Goal: Task Accomplishment & Management: Manage account settings

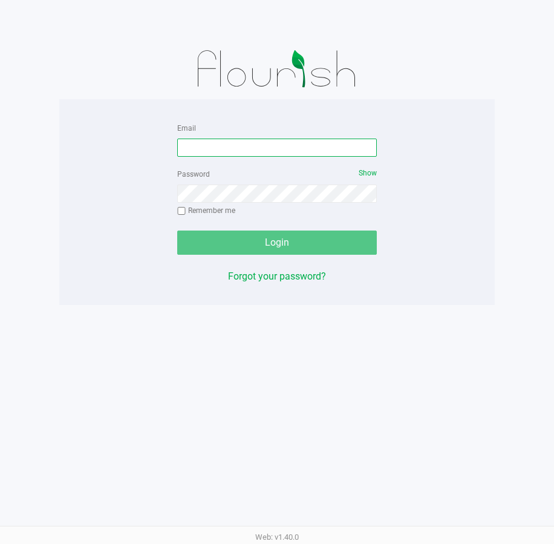
click at [258, 147] on input "Email" at bounding box center [277, 147] width 200 height 18
type input "[EMAIL_ADDRESS][DOMAIN_NAME]"
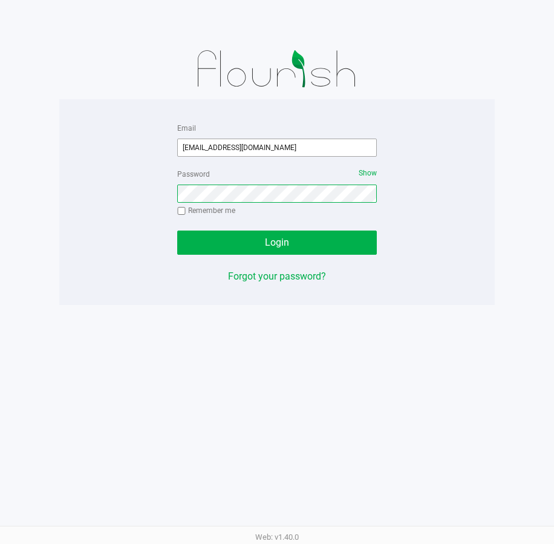
click at [177, 230] on button "Login" at bounding box center [277, 242] width 200 height 24
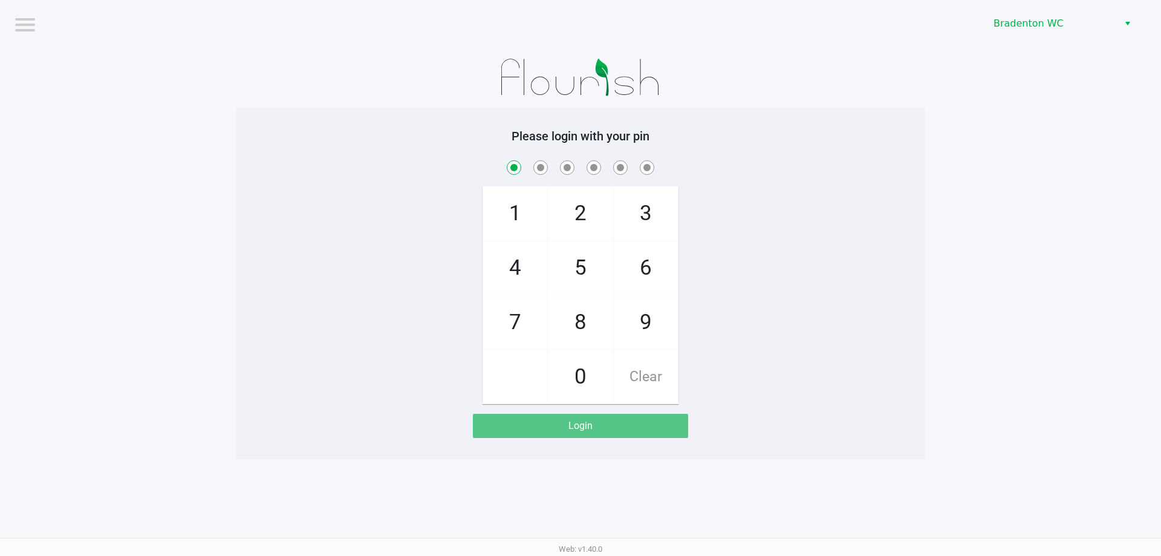
checkbox input "true"
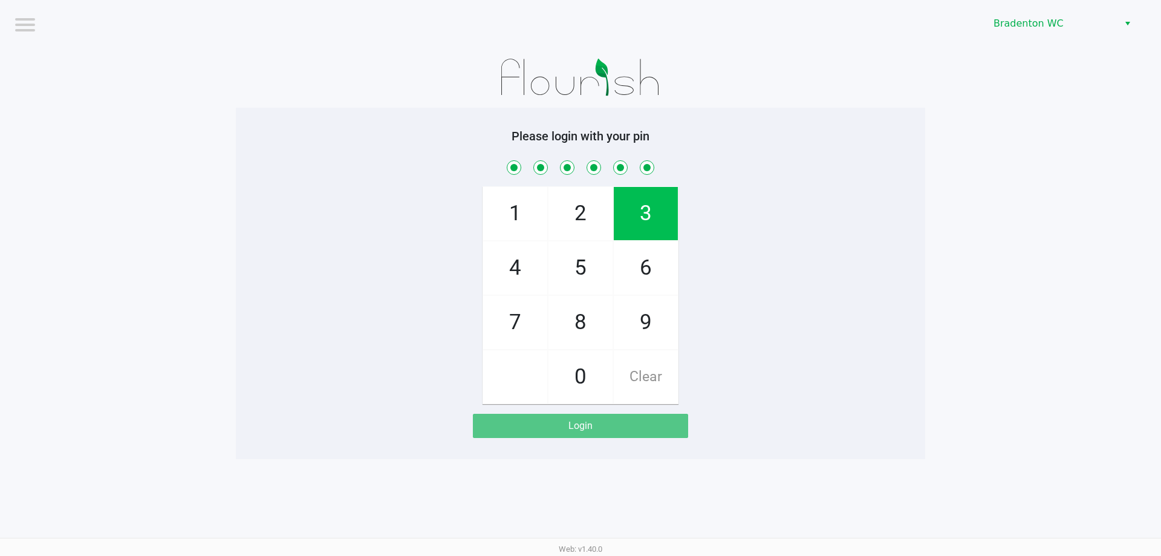
checkbox input "true"
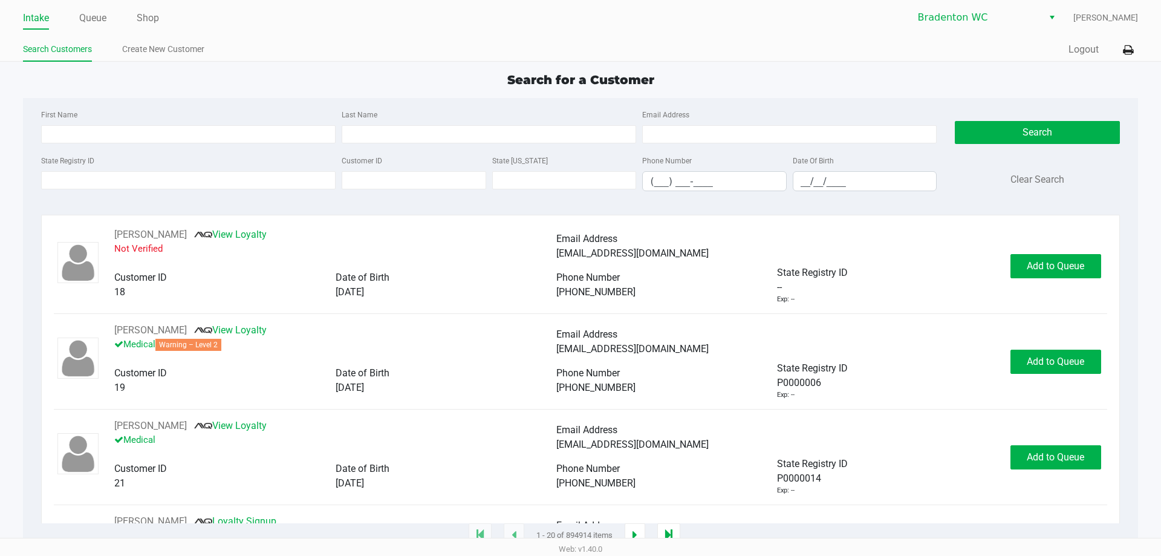
click at [336, 69] on app-point-of-sale "Intake Queue Shop Bradenton WC Corinna Davis Search Customers Create New Custom…" at bounding box center [580, 268] width 1161 height 536
type input "MELISSA"
type input "CARPENTER"
type input "02/08/1986"
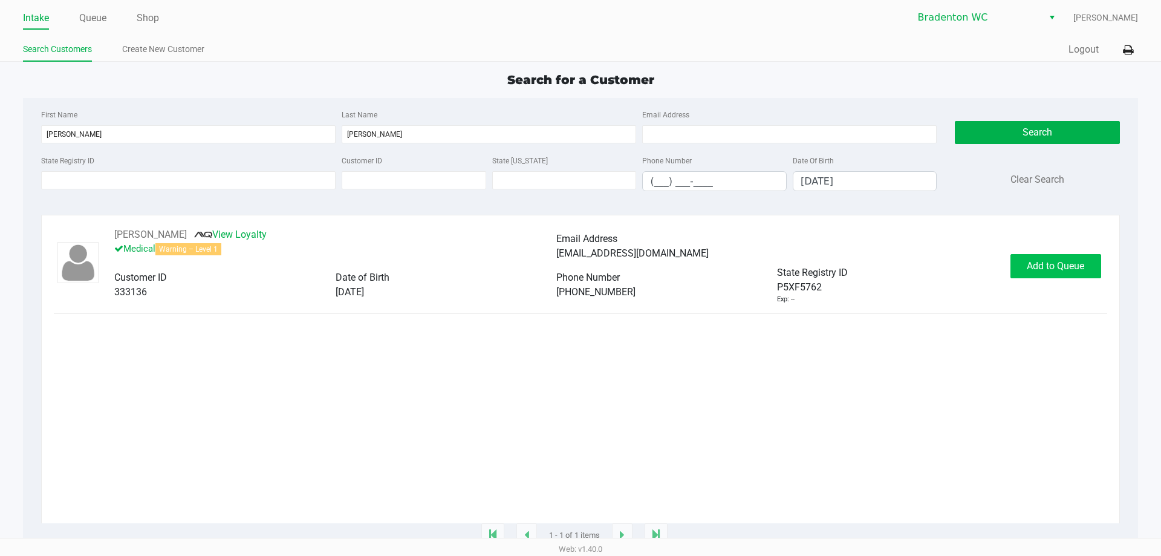
click at [553, 257] on button "Add to Queue" at bounding box center [1056, 266] width 91 height 24
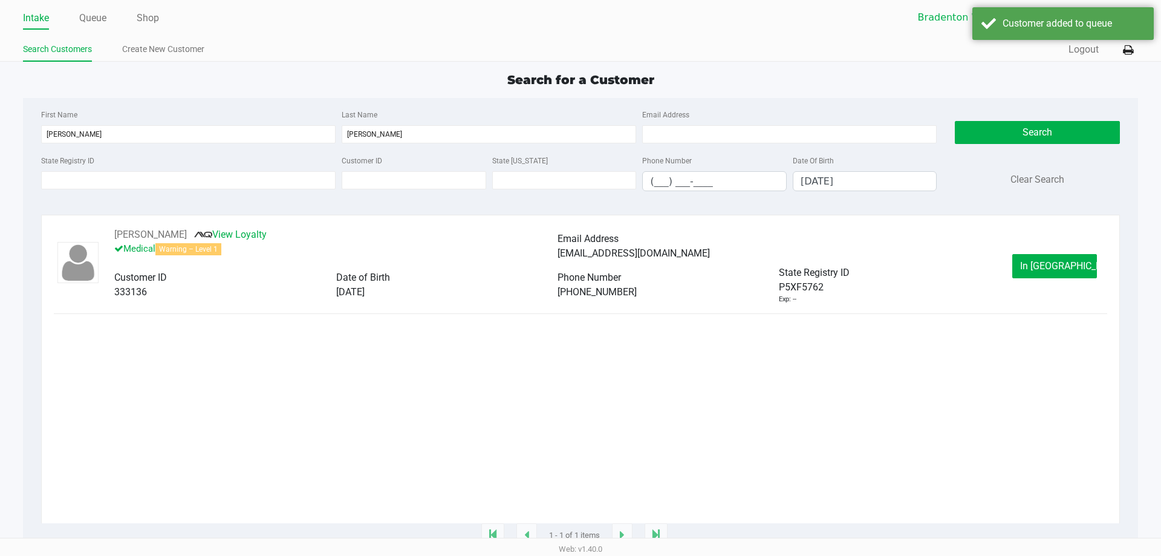
click at [553, 278] on button "In Queue" at bounding box center [1054, 266] width 85 height 24
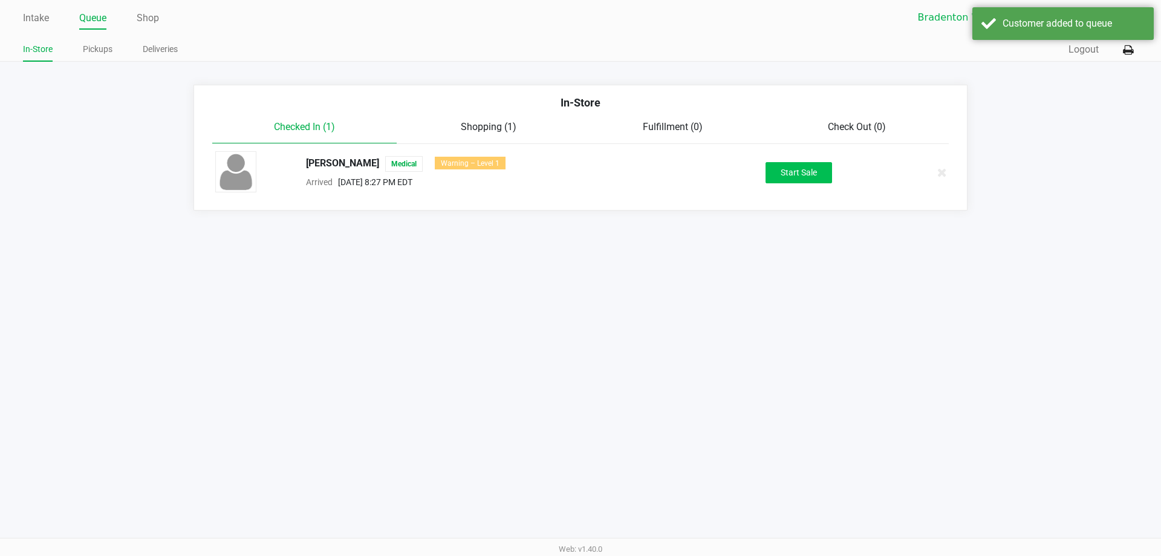
click at [553, 177] on button "Start Sale" at bounding box center [799, 172] width 67 height 21
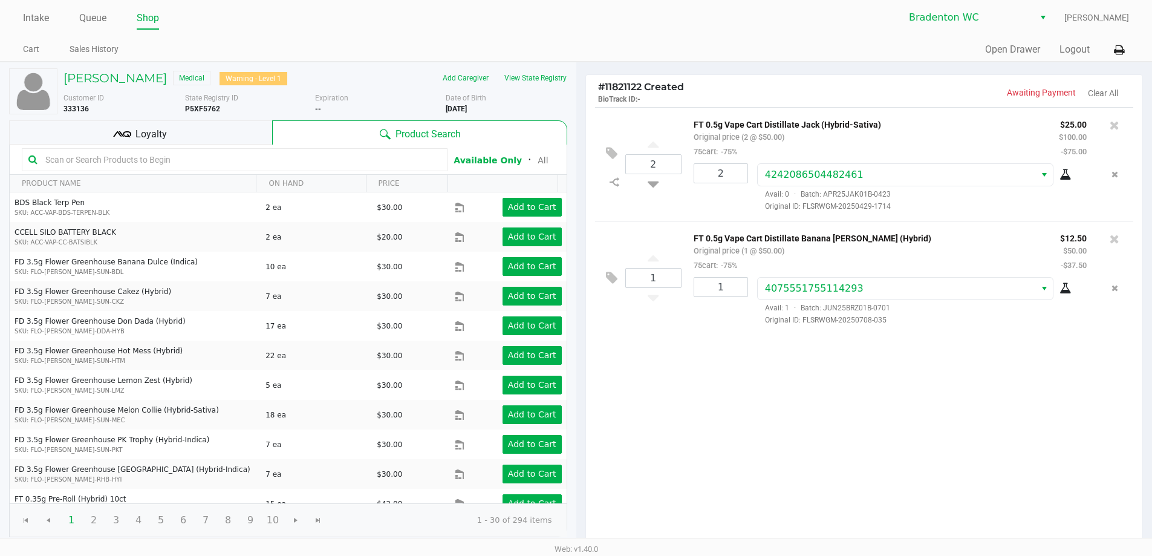
click at [232, 124] on div "Loyalty" at bounding box center [140, 132] width 263 height 24
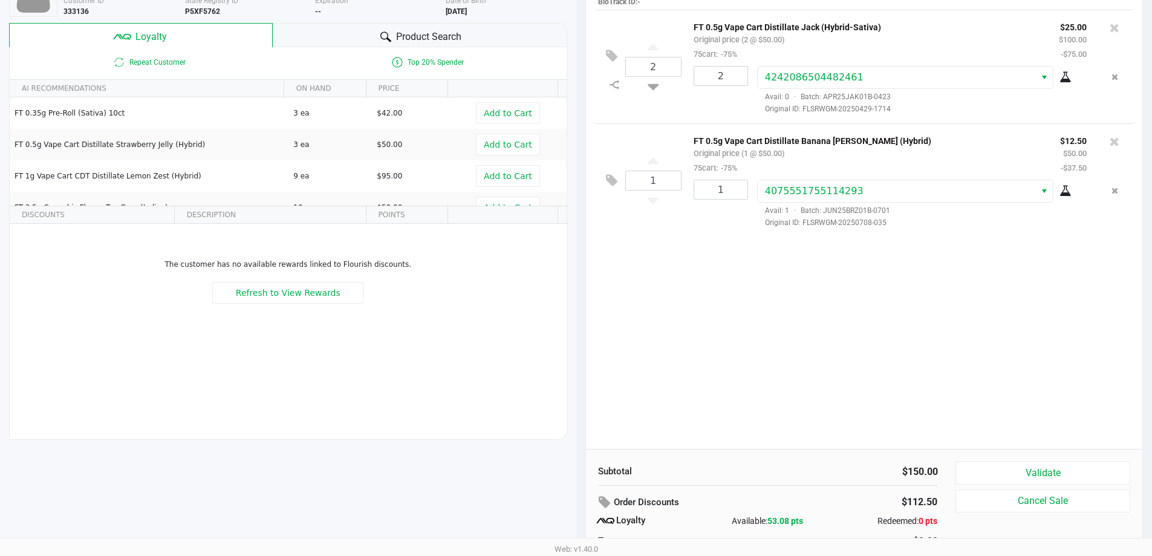
scroll to position [138, 0]
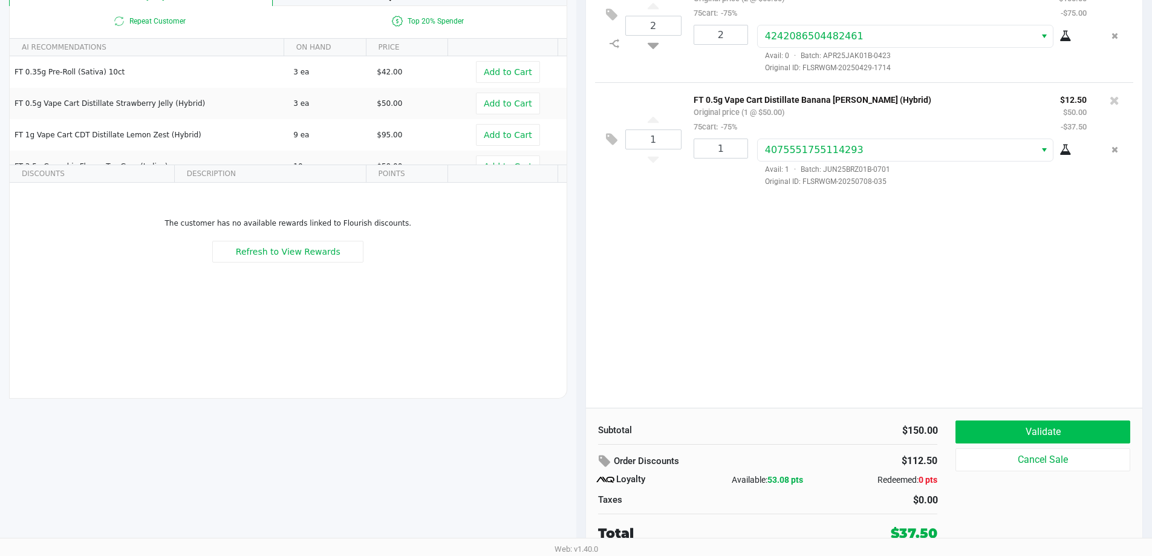
click at [553, 429] on button "Validate" at bounding box center [1043, 431] width 174 height 23
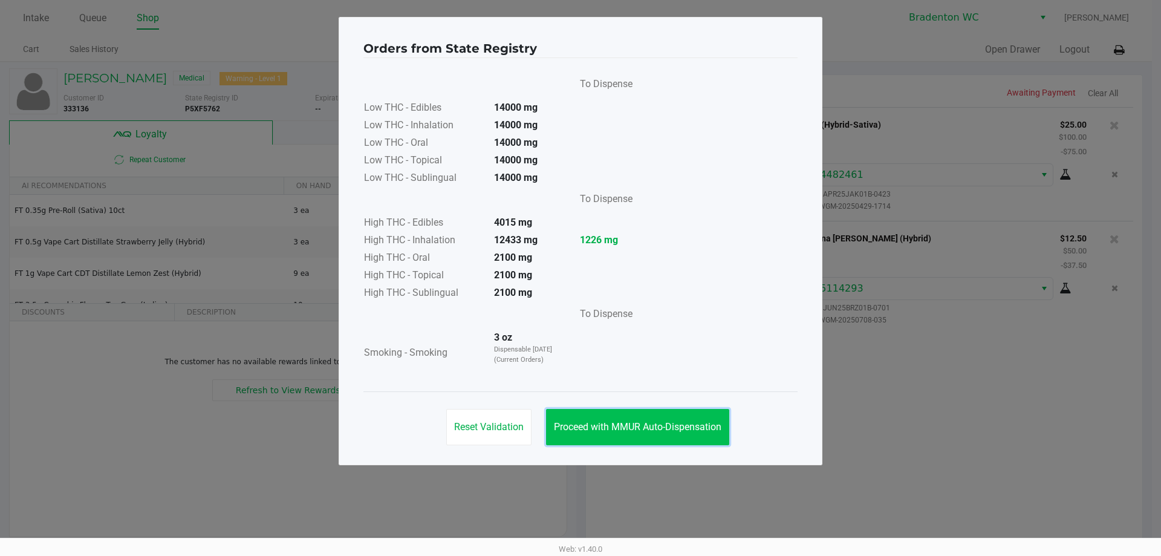
click at [553, 427] on span "Proceed with MMUR Auto-Dispensation" at bounding box center [638, 426] width 168 height 11
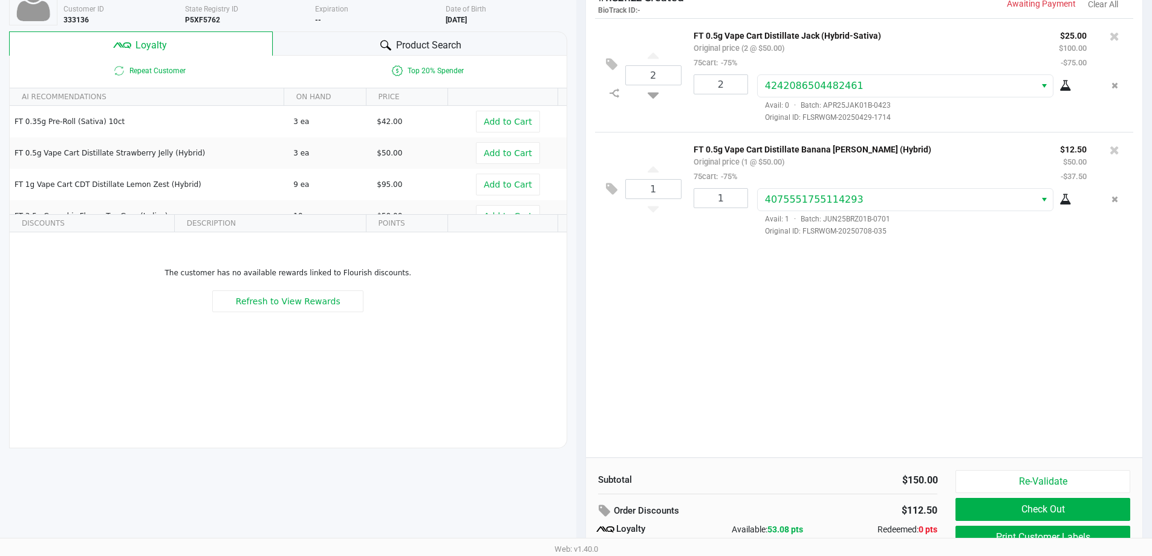
scroll to position [138, 0]
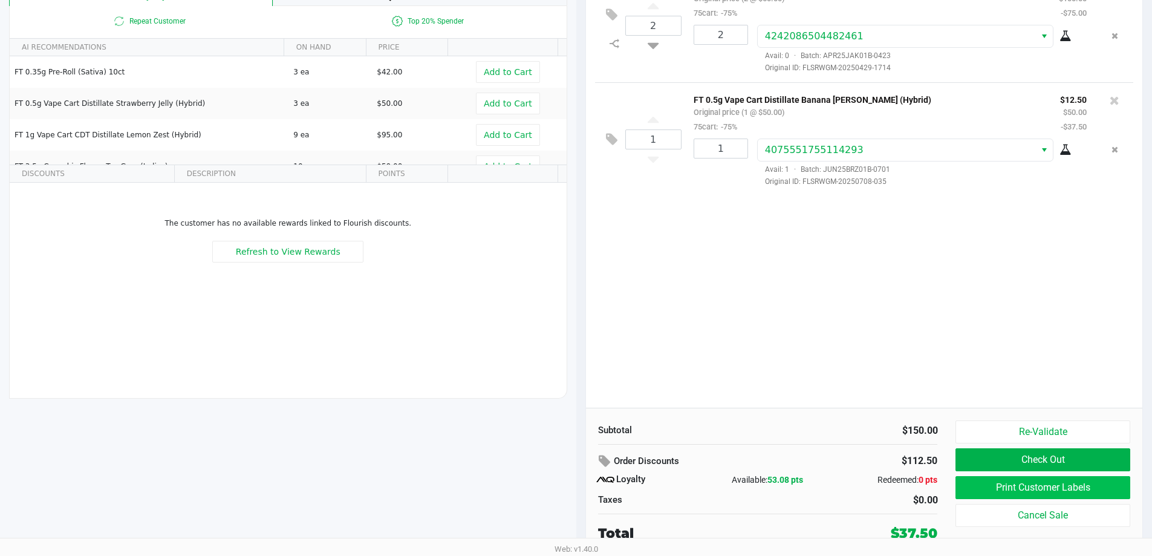
click at [553, 486] on button "Print Customer Labels" at bounding box center [1043, 487] width 174 height 23
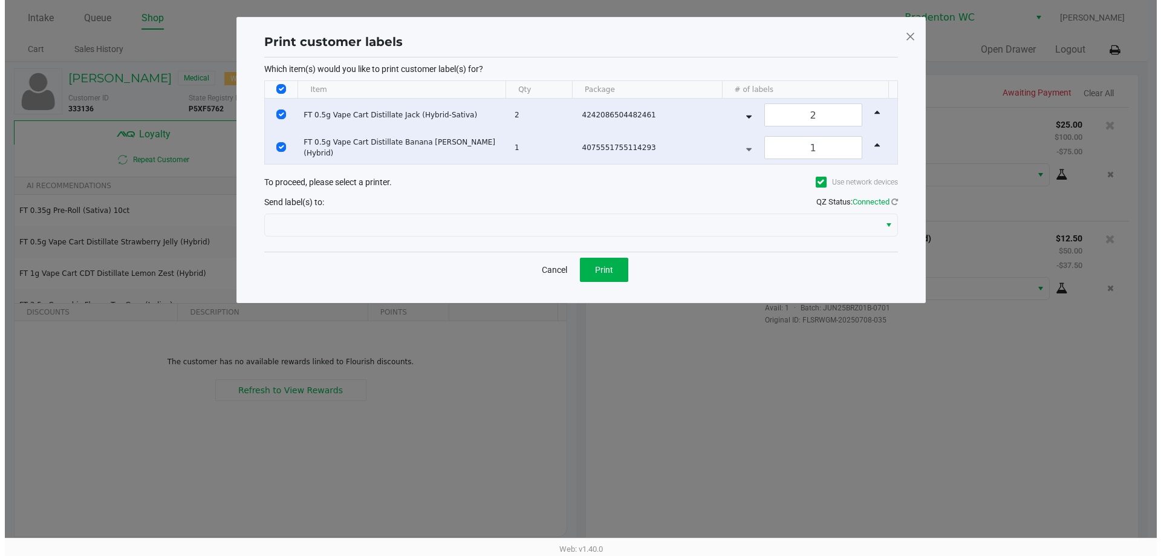
scroll to position [0, 0]
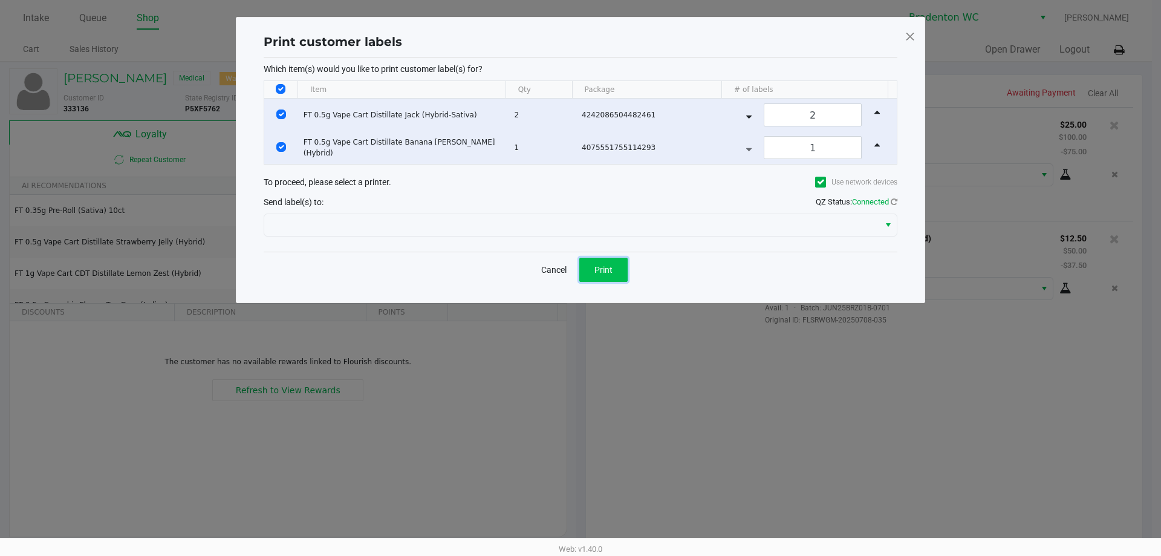
click at [553, 274] on span "Print" at bounding box center [603, 270] width 18 height 10
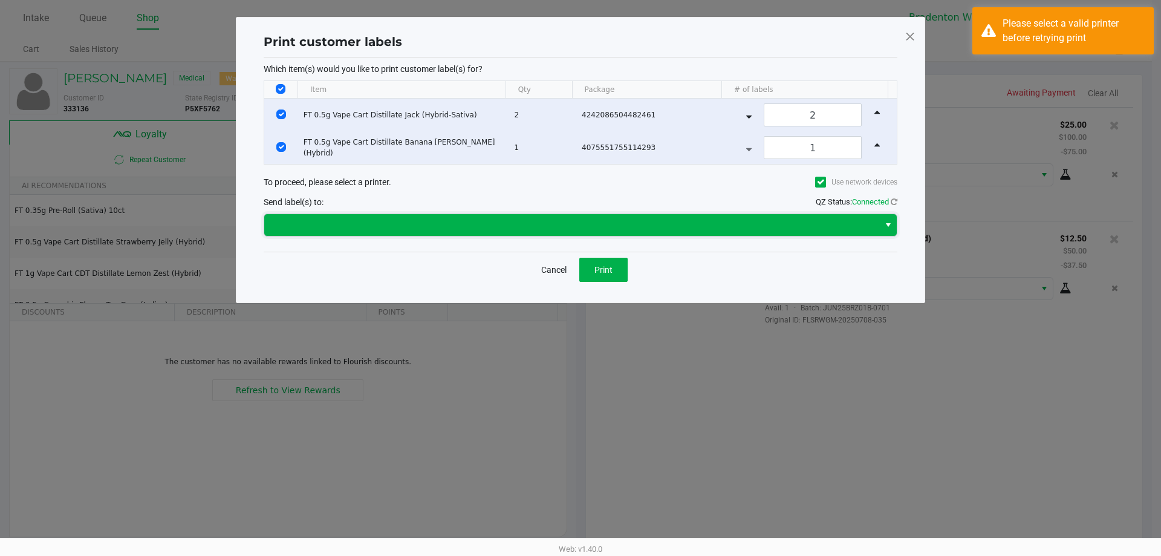
click at [489, 226] on span at bounding box center [572, 225] width 601 height 15
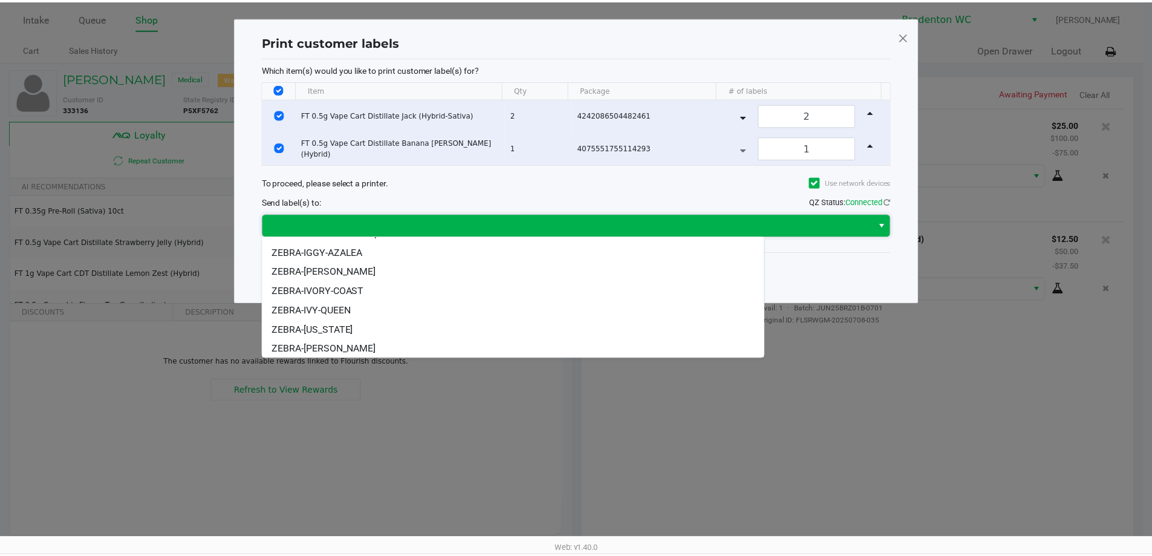
scroll to position [73, 0]
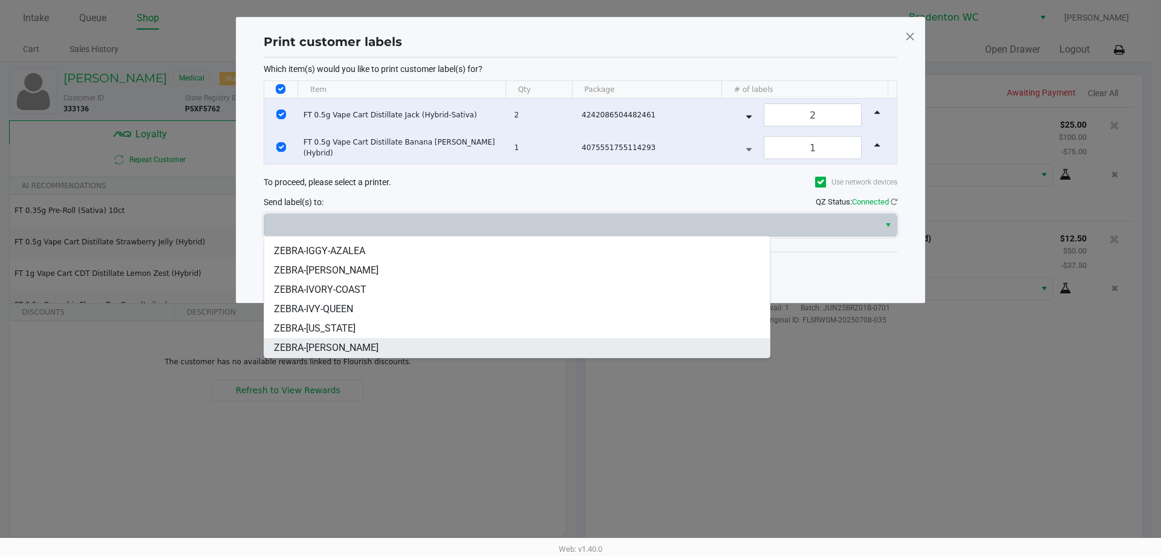
click at [406, 348] on li "ZEBRA-HUMBERTO-LEON" at bounding box center [517, 347] width 506 height 19
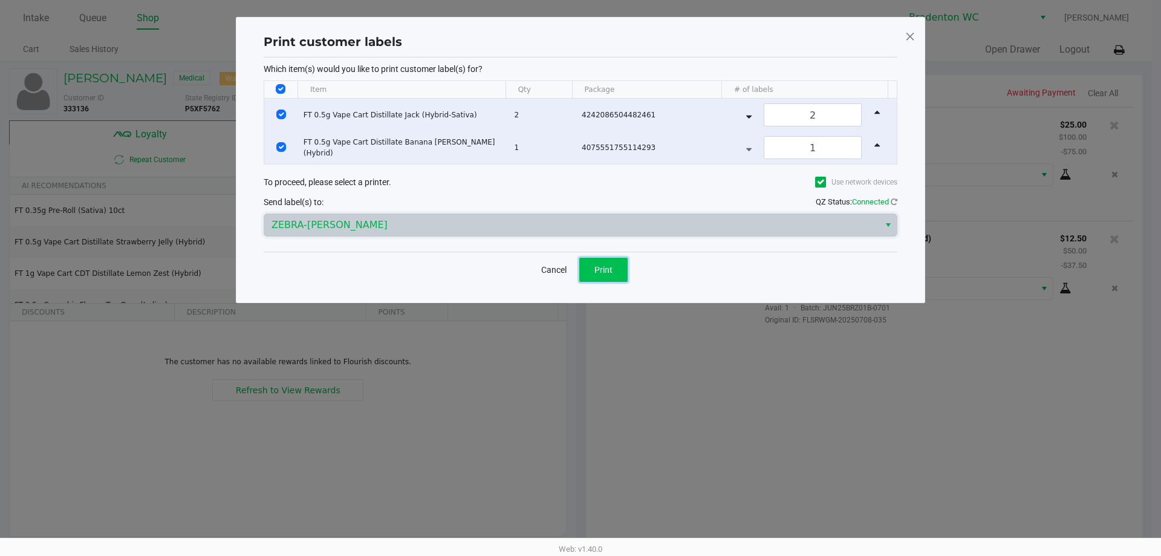
click at [553, 277] on button "Print" at bounding box center [603, 270] width 48 height 24
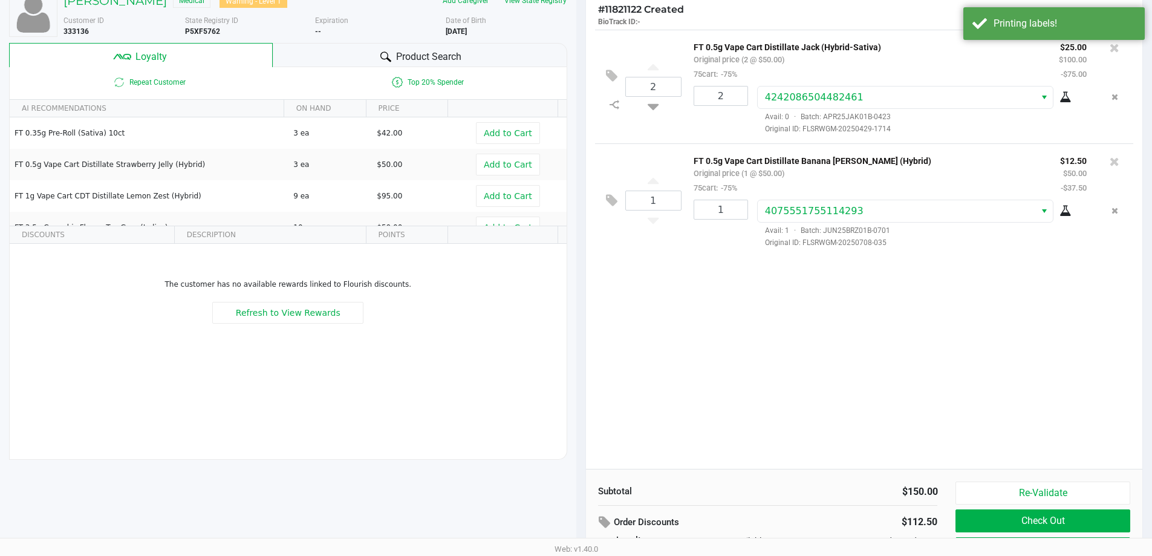
scroll to position [138, 0]
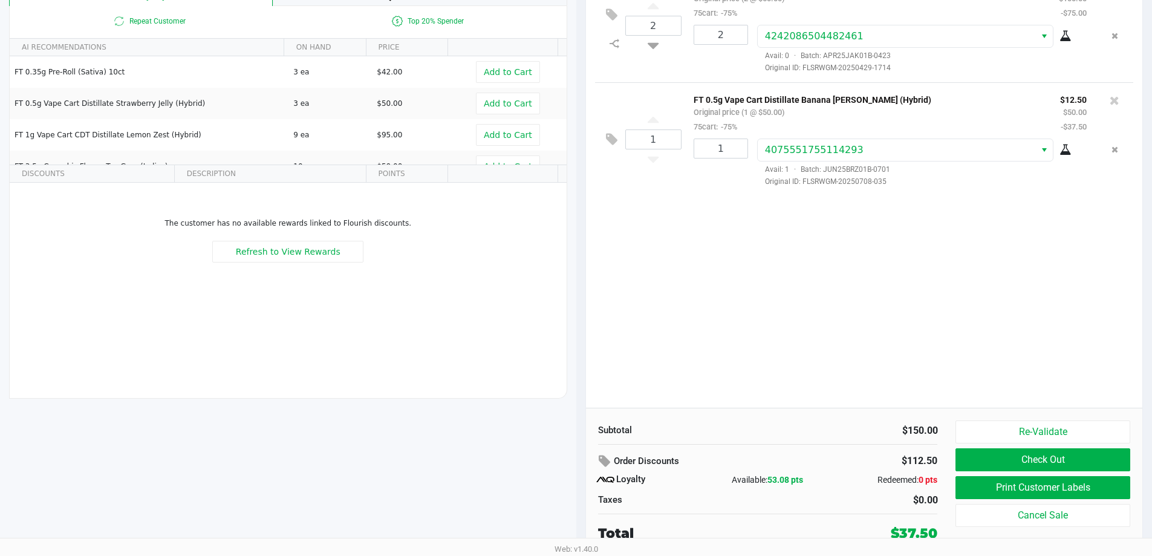
click at [553, 486] on button "Print Customer Labels" at bounding box center [1043, 487] width 174 height 23
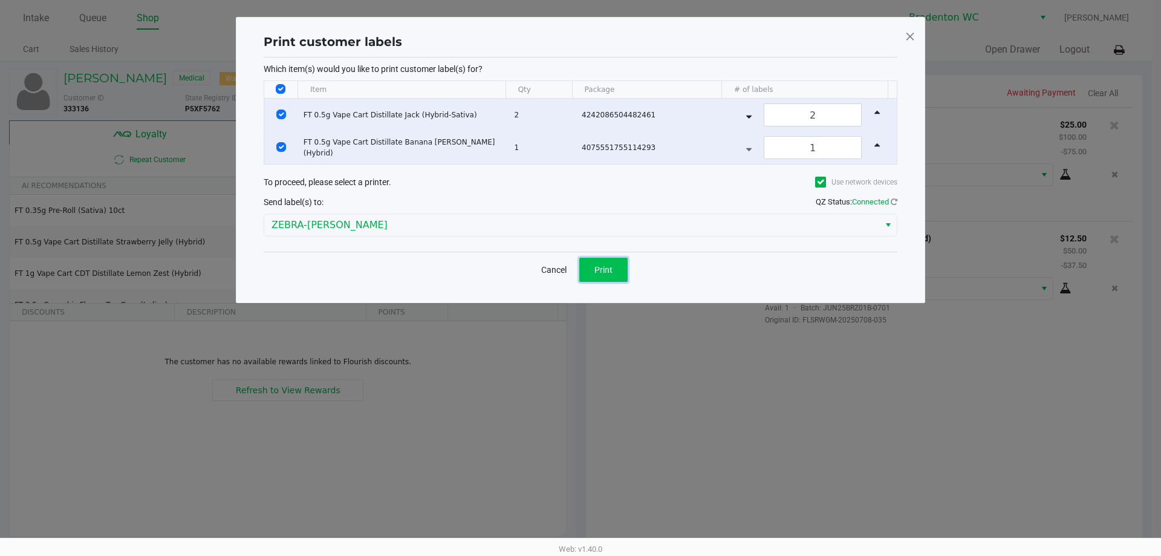
click at [553, 266] on span "Print" at bounding box center [603, 270] width 18 height 10
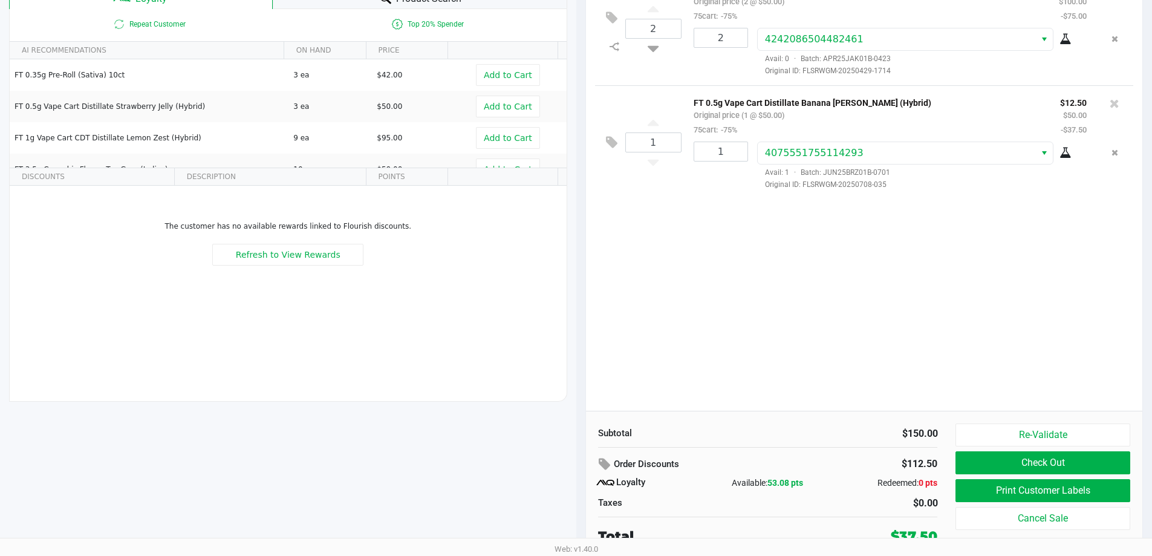
scroll to position [138, 0]
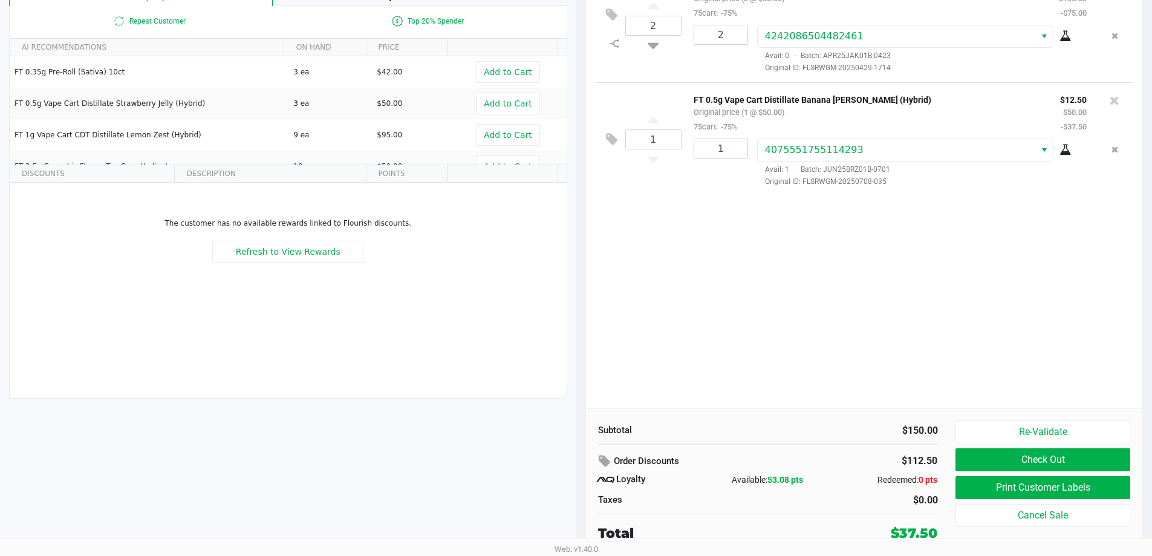
click at [553, 486] on button "Print Customer Labels" at bounding box center [1043, 487] width 174 height 23
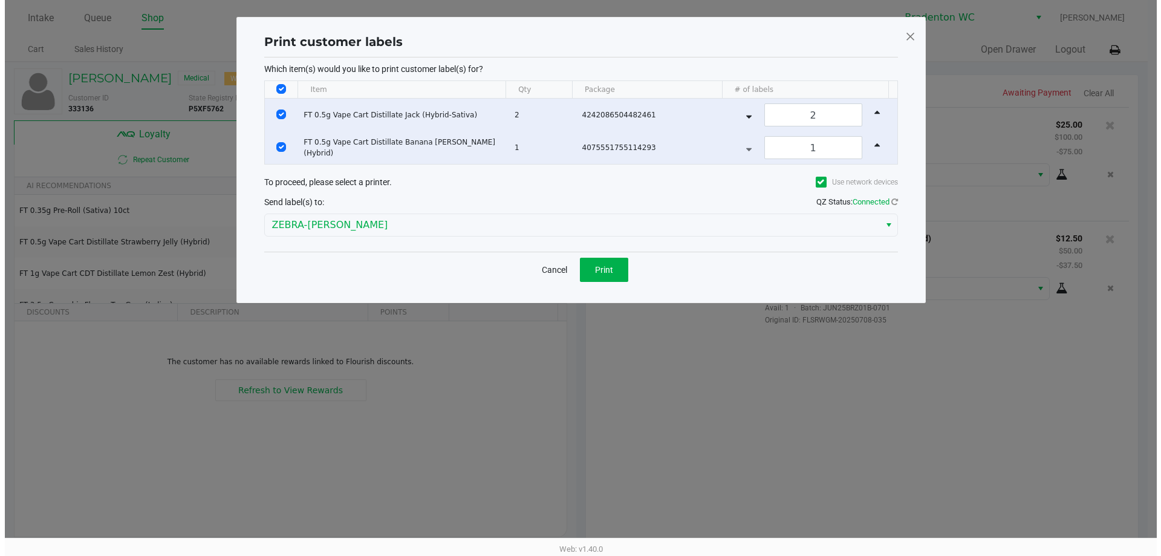
scroll to position [0, 0]
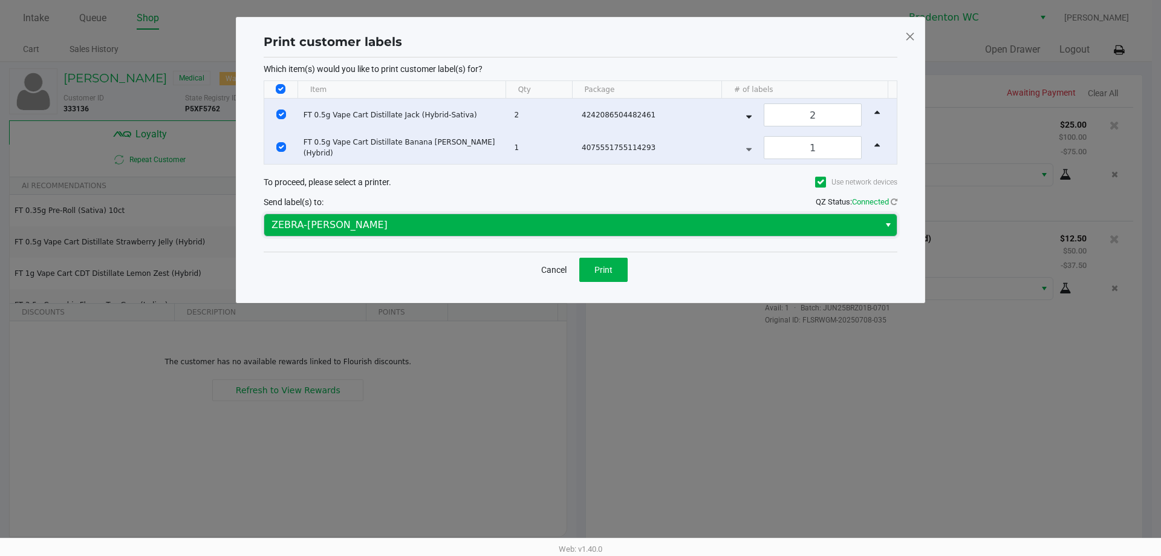
click at [455, 230] on span "ZEBRA-HUMBERTO-LEON" at bounding box center [572, 225] width 601 height 15
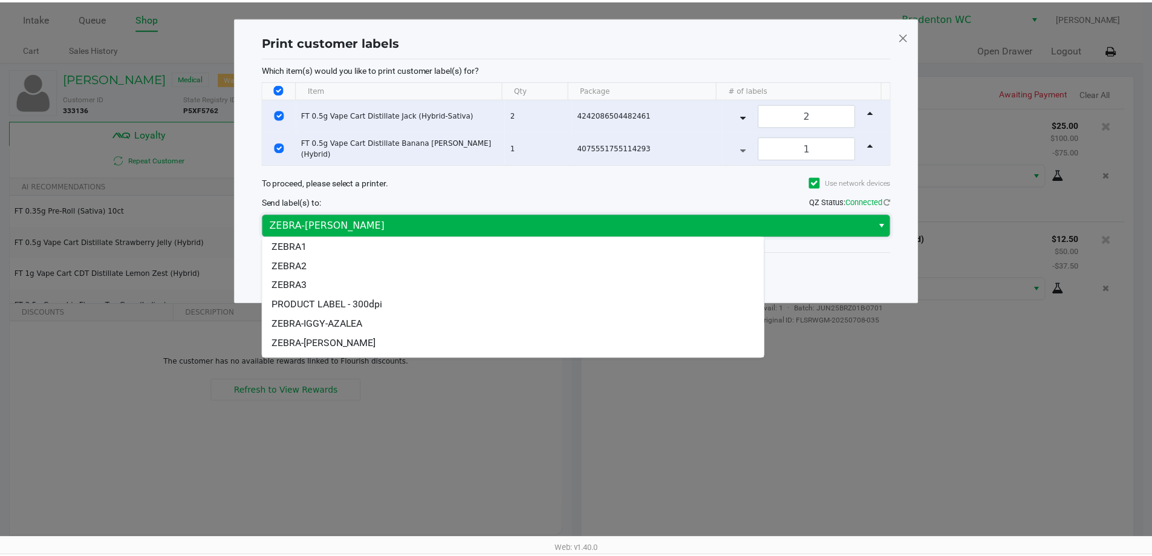
scroll to position [73, 0]
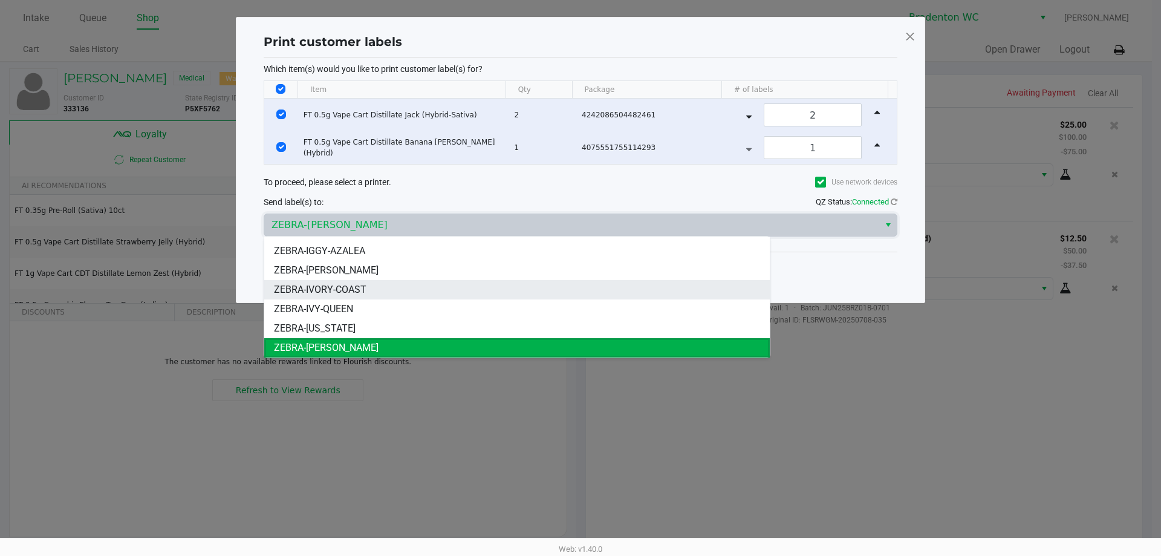
click at [357, 292] on span "ZEBRA-IVORY-COAST" at bounding box center [320, 289] width 93 height 15
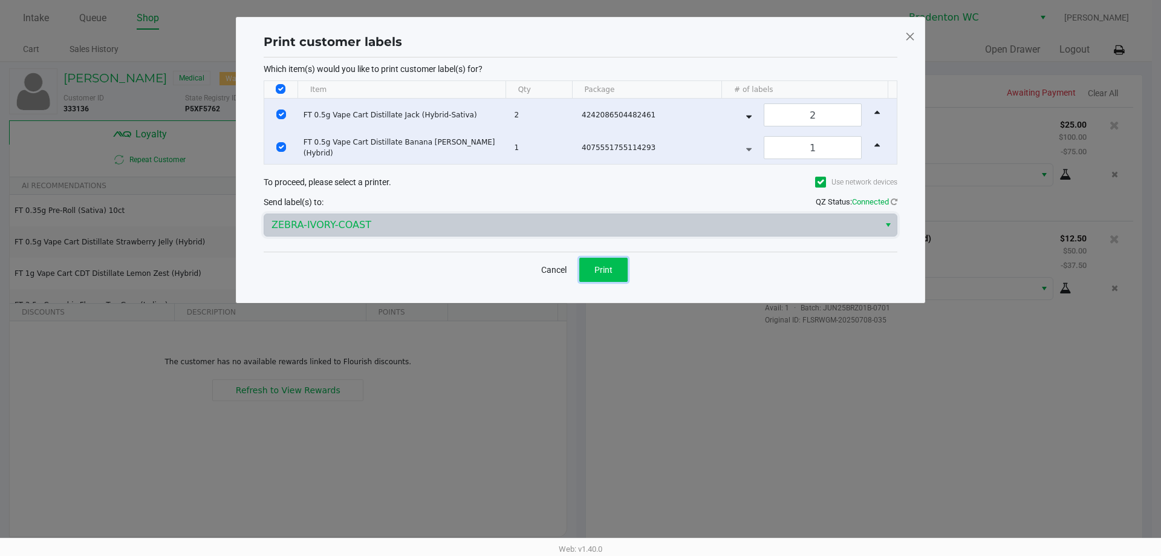
click at [553, 272] on button "Print" at bounding box center [603, 270] width 48 height 24
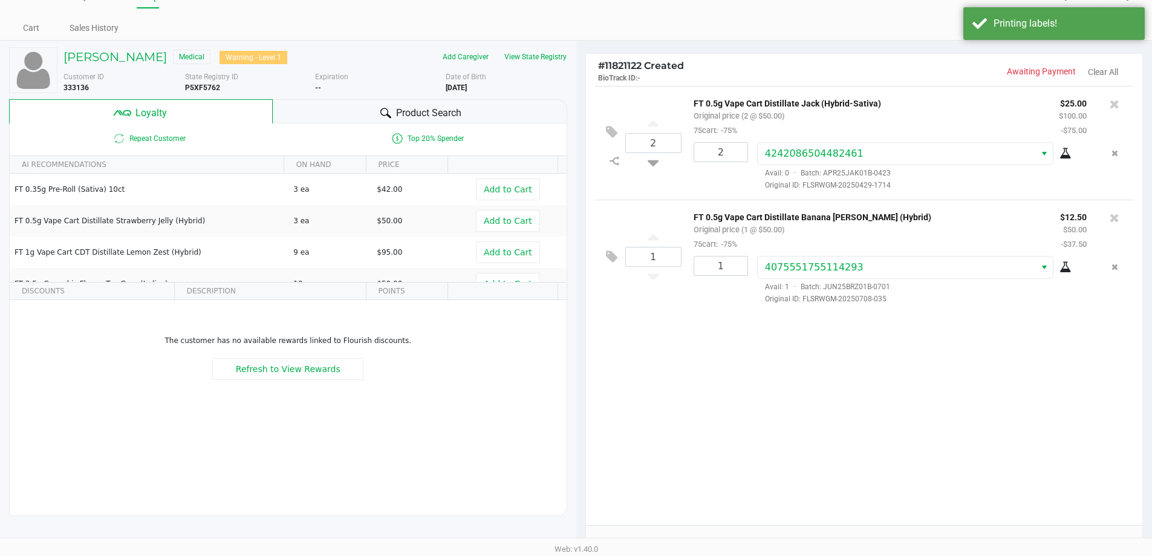
scroll to position [138, 0]
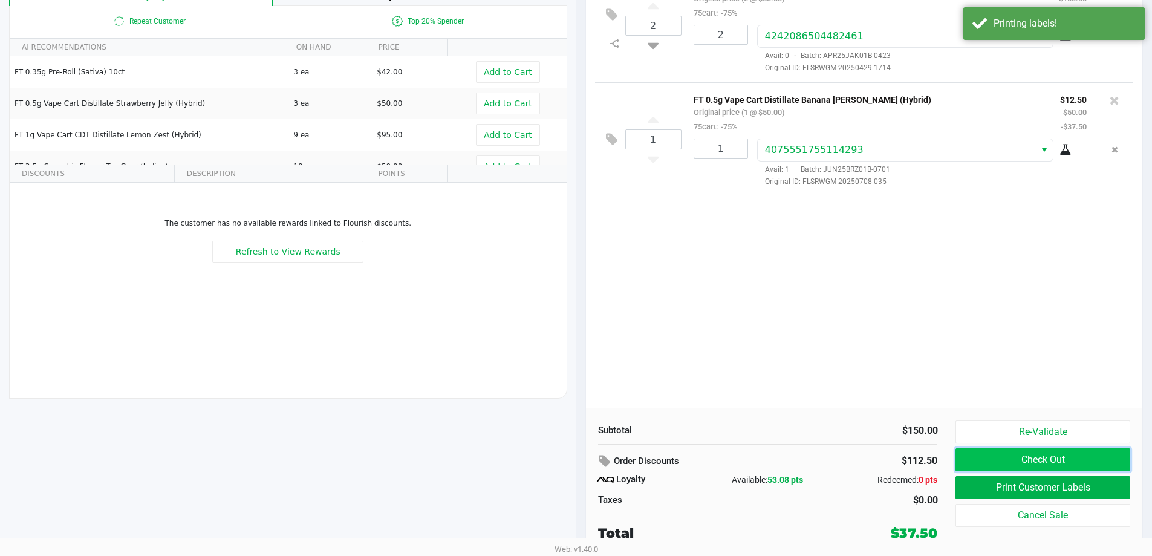
click at [553, 468] on button "Check Out" at bounding box center [1043, 459] width 174 height 23
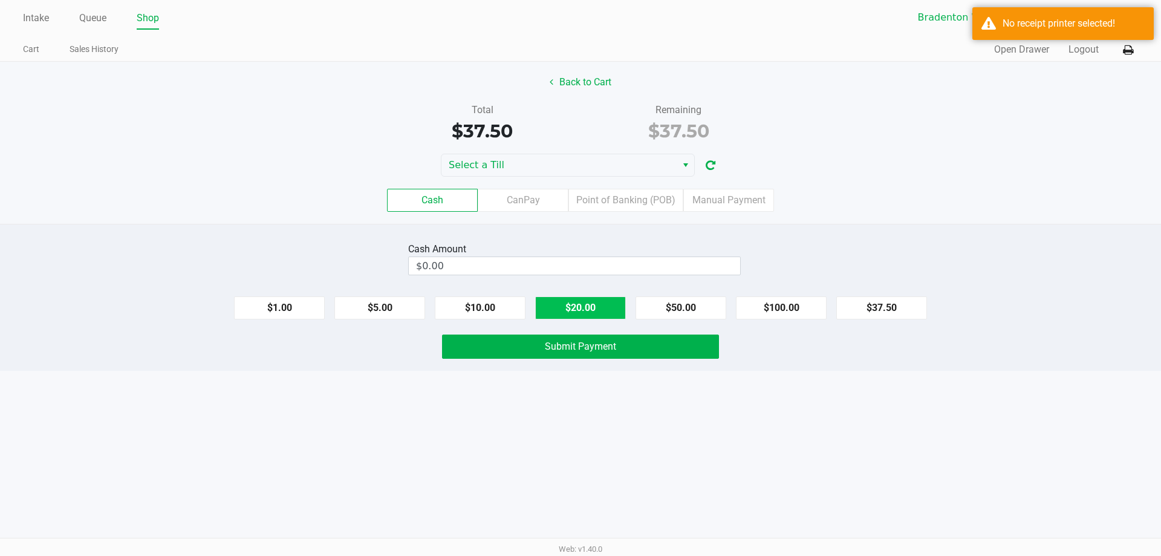
click at [553, 310] on button "$20.00" at bounding box center [580, 307] width 91 height 23
click at [553, 308] on button "$20.00" at bounding box center [580, 307] width 91 height 23
type input "$40.00"
click at [535, 355] on button "Submit Payment" at bounding box center [580, 346] width 277 height 24
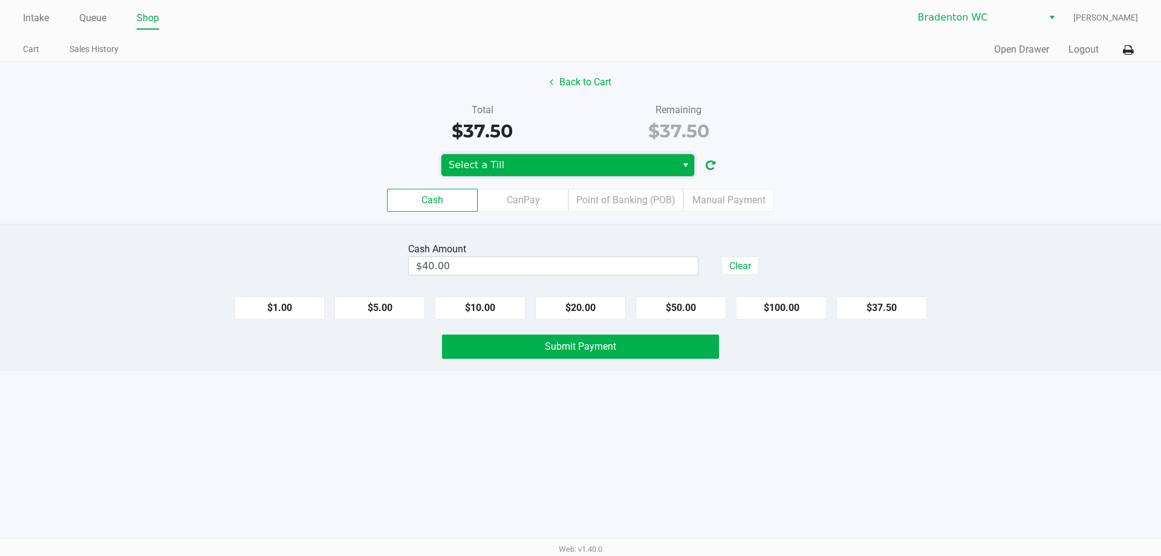
click at [553, 159] on span "Select a Till" at bounding box center [559, 165] width 221 height 15
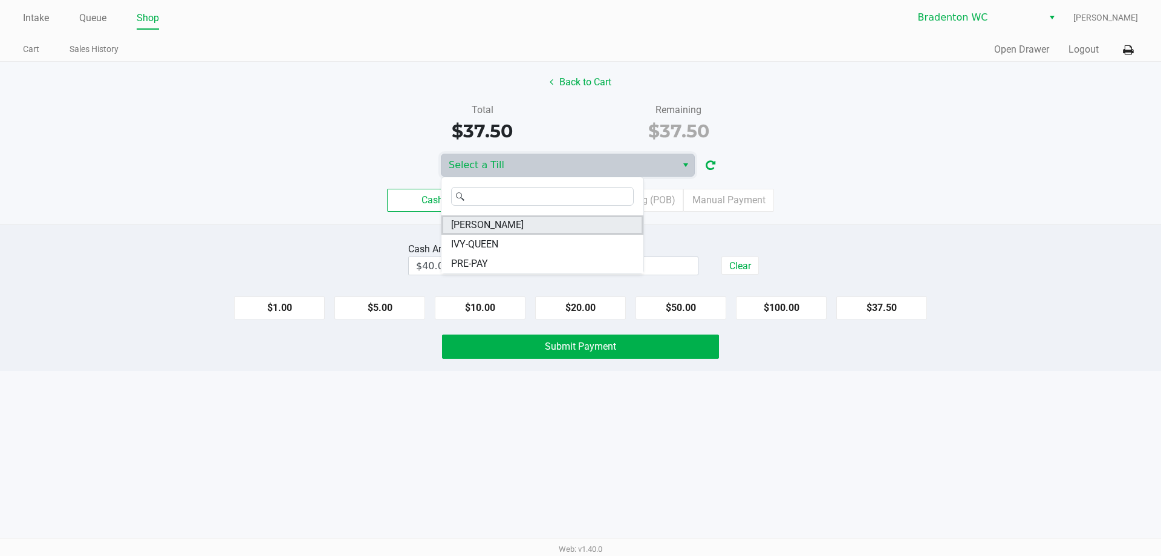
click at [544, 224] on li "HUMBERTO-LEON" at bounding box center [542, 224] width 202 height 19
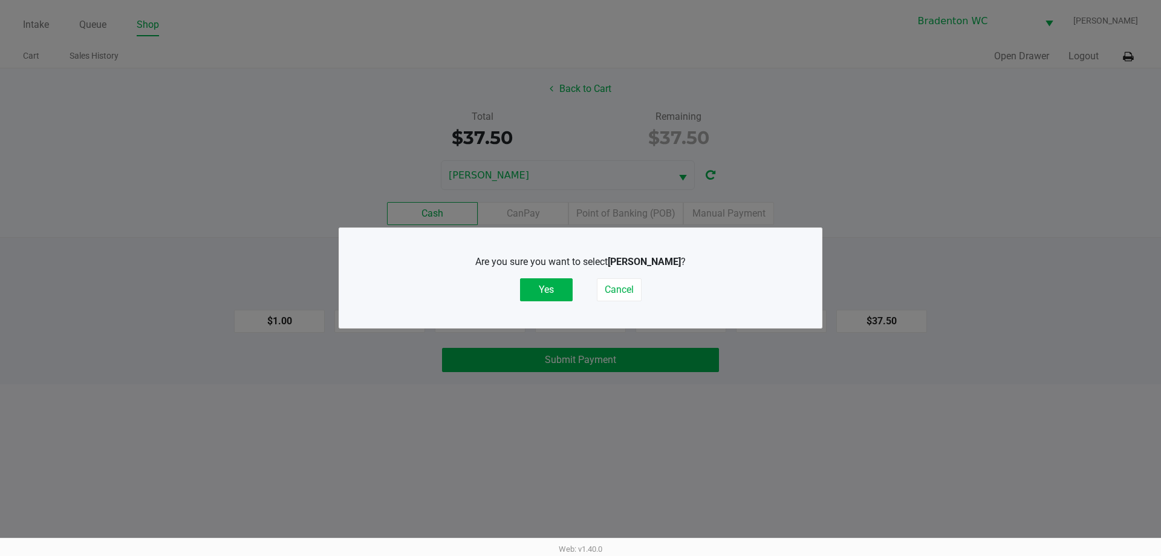
click at [550, 286] on button "Yes" at bounding box center [546, 289] width 53 height 23
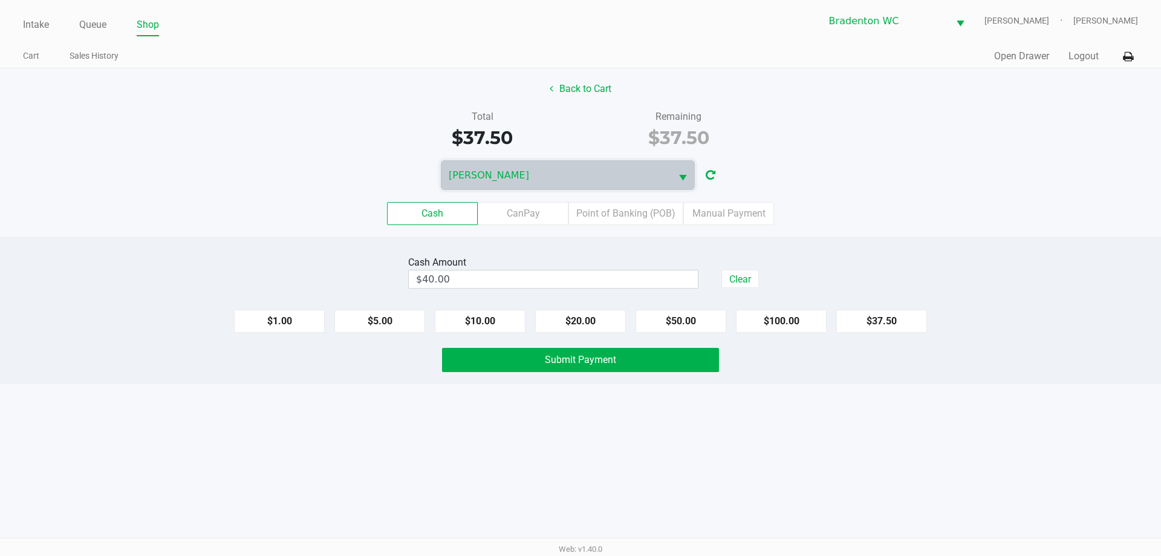
click at [542, 360] on button "Submit Payment" at bounding box center [580, 360] width 277 height 24
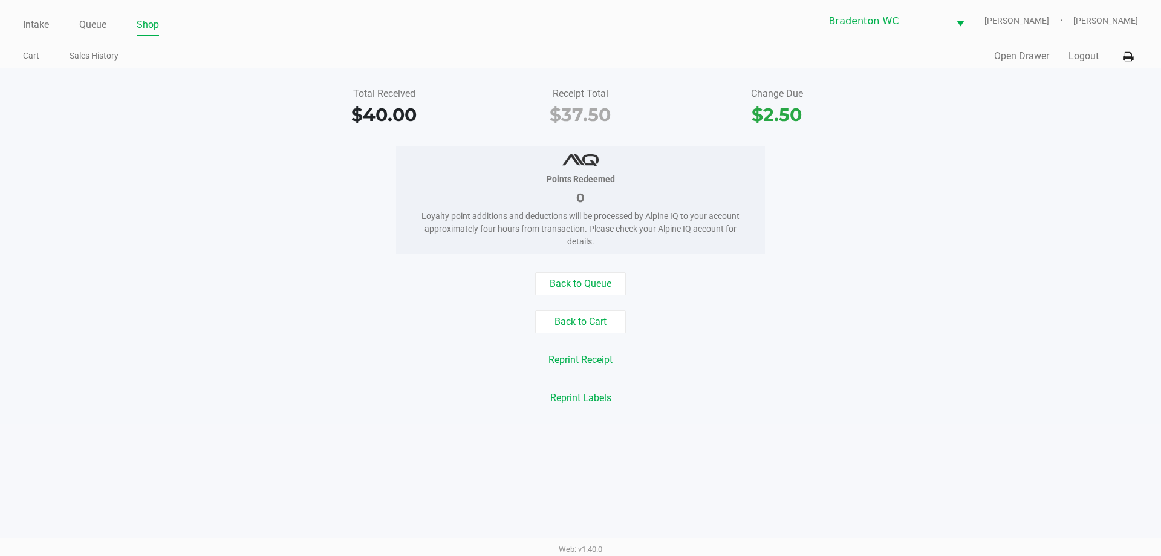
click at [553, 57] on icon at bounding box center [1128, 57] width 10 height 8
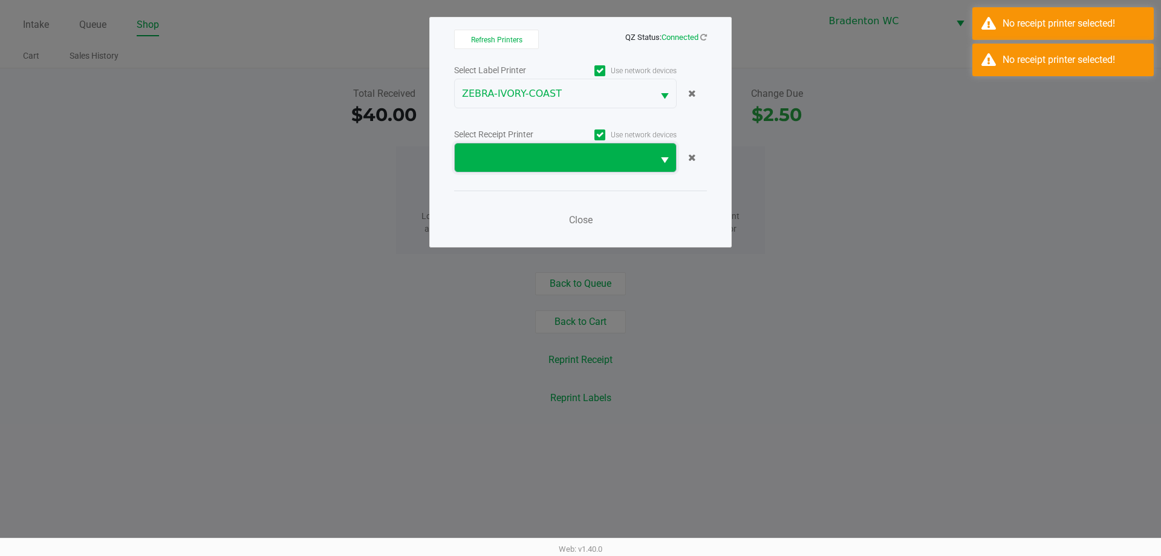
click at [553, 160] on span at bounding box center [554, 158] width 184 height 15
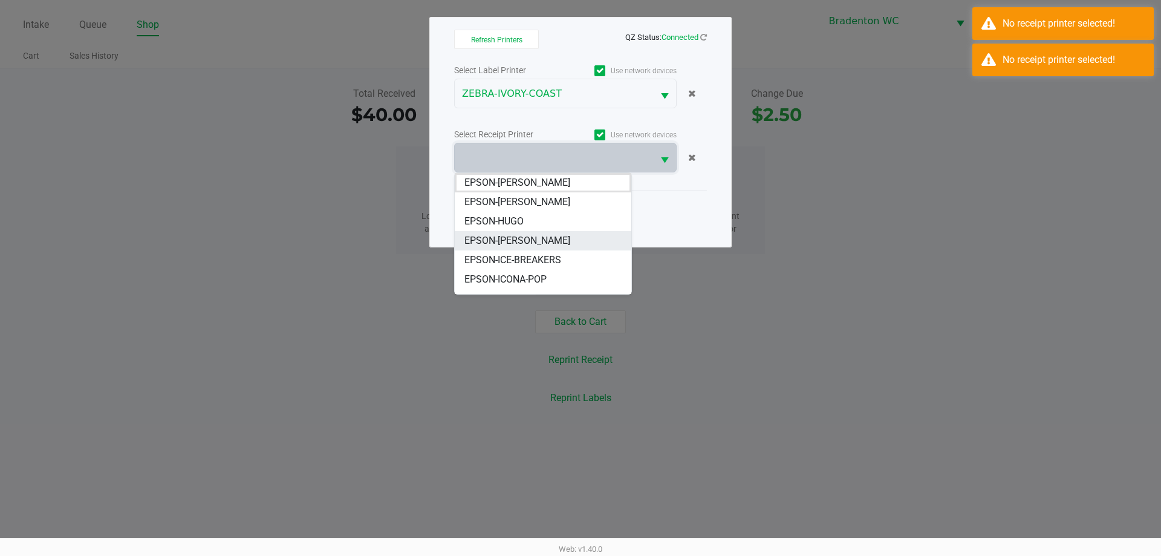
click at [553, 238] on span "EPSON-HUMBERTO-LEON" at bounding box center [517, 240] width 106 height 15
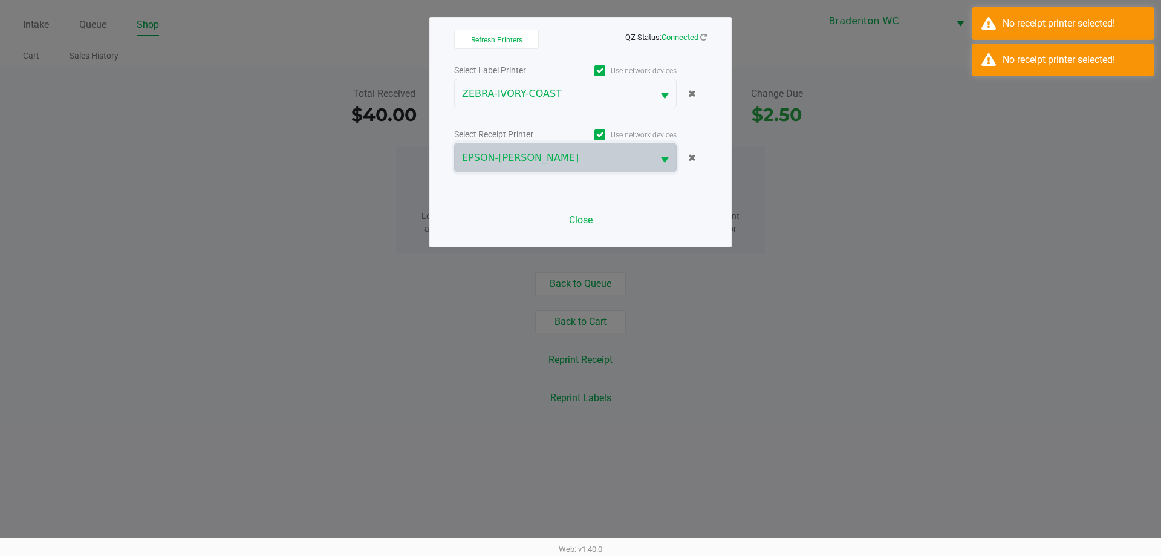
click at [553, 221] on span "Close" at bounding box center [581, 219] width 24 height 11
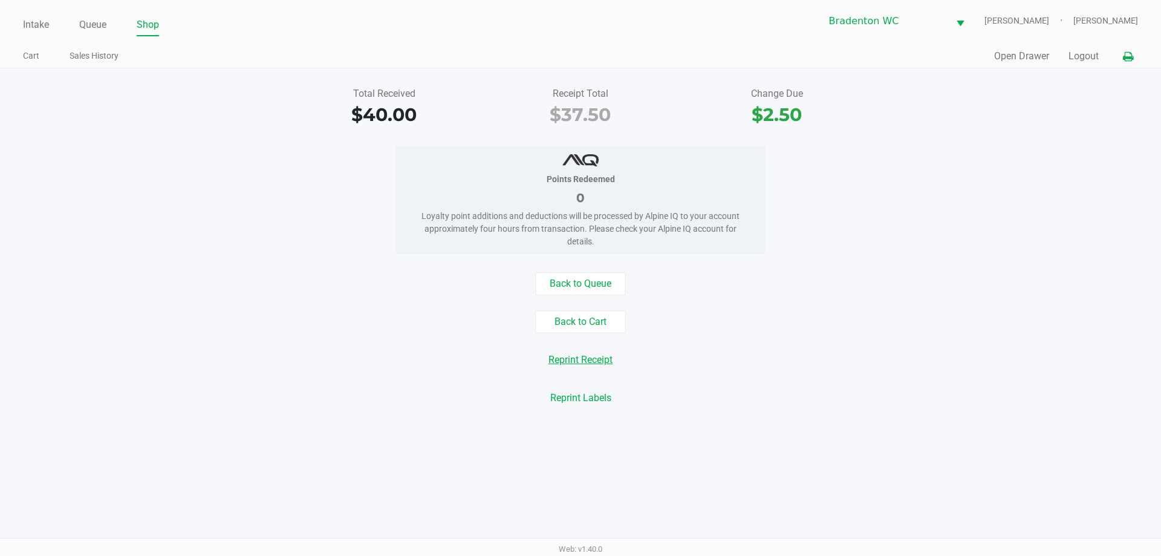
click at [553, 357] on button "Reprint Receipt" at bounding box center [581, 359] width 80 height 23
click at [553, 57] on button "Open Drawer" at bounding box center [1021, 56] width 55 height 15
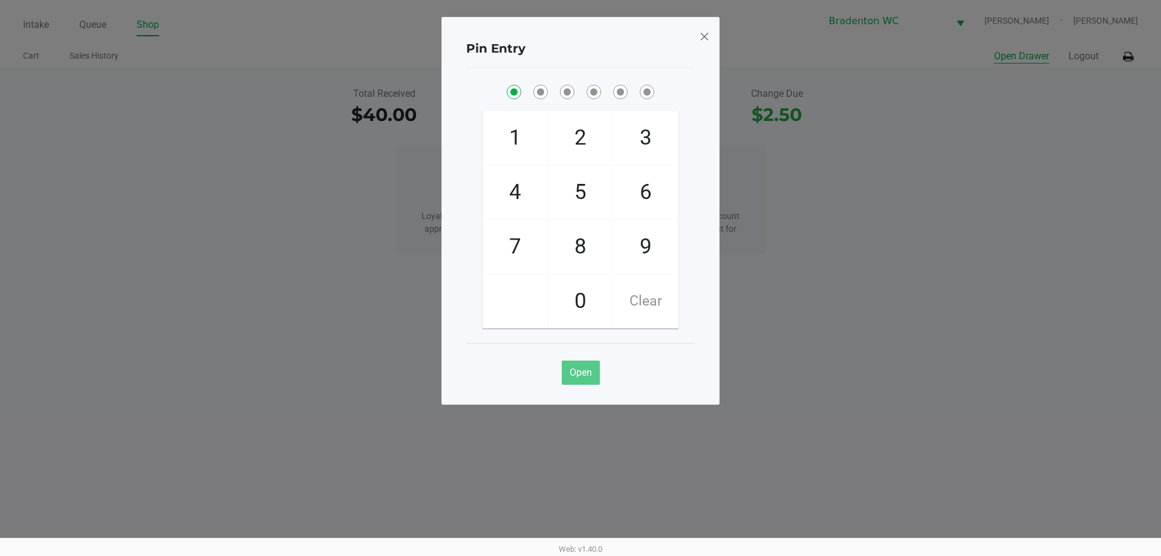
checkbox input "true"
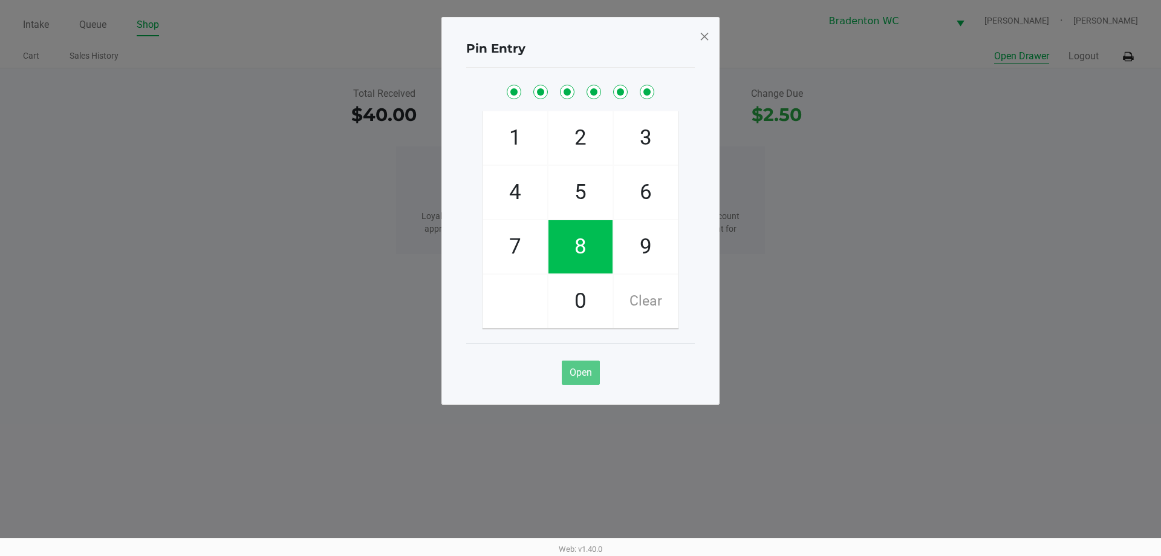
checkbox input "true"
click at [553, 38] on span at bounding box center [704, 36] width 11 height 19
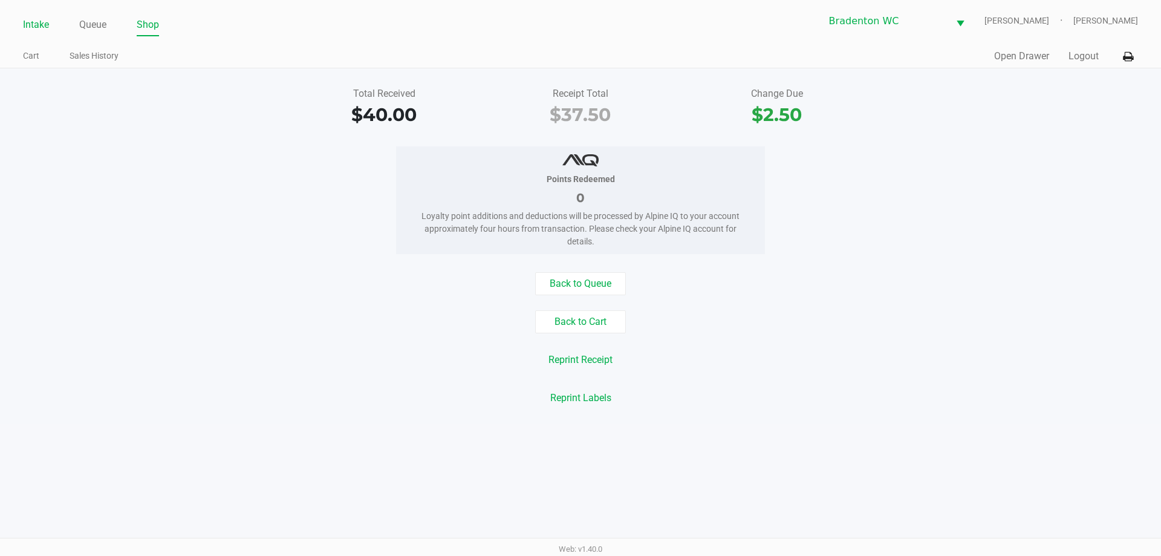
click at [39, 29] on link "Intake" at bounding box center [36, 24] width 26 height 17
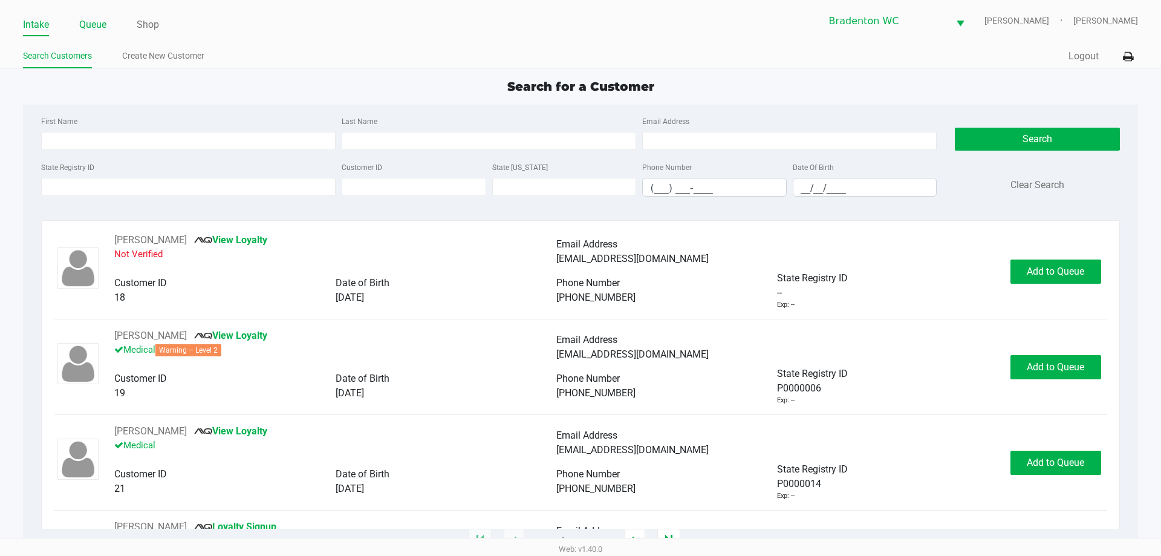
click at [103, 27] on link "Queue" at bounding box center [92, 24] width 27 height 17
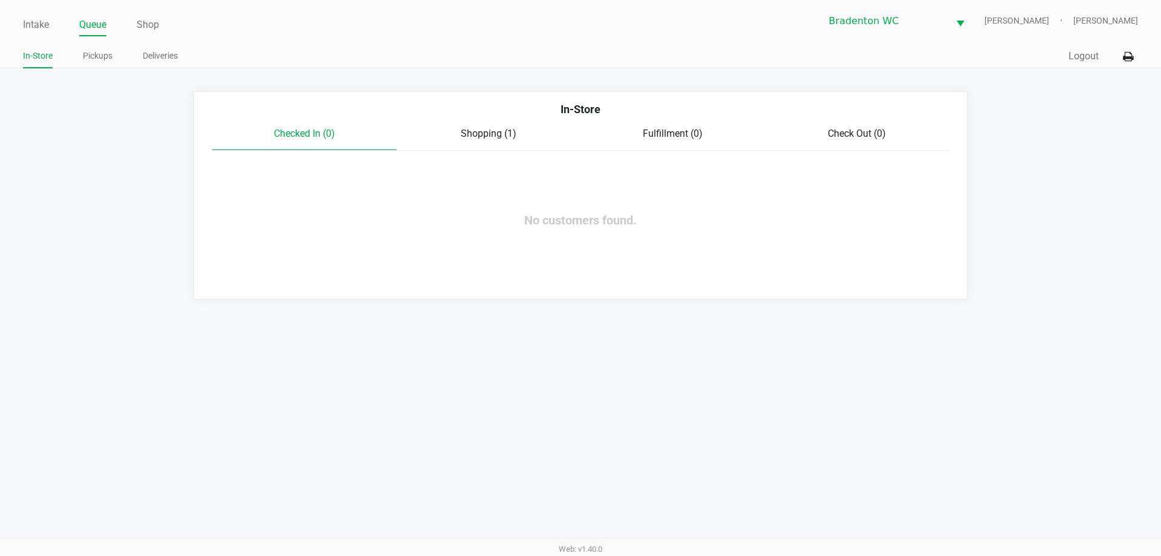
click at [495, 142] on div "Checked In (0) Shopping (1) Fulfillment (0) Check Out (0)" at bounding box center [580, 138] width 737 height 24
click at [510, 131] on span "Shopping (1)" at bounding box center [489, 133] width 56 height 11
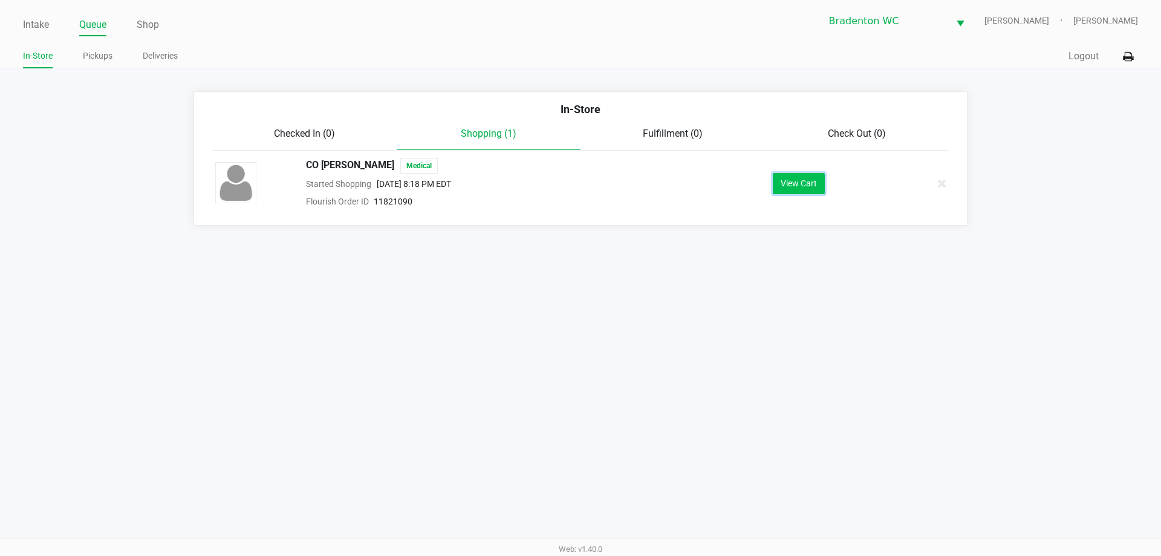
click at [553, 181] on button "View Cart" at bounding box center [799, 183] width 52 height 21
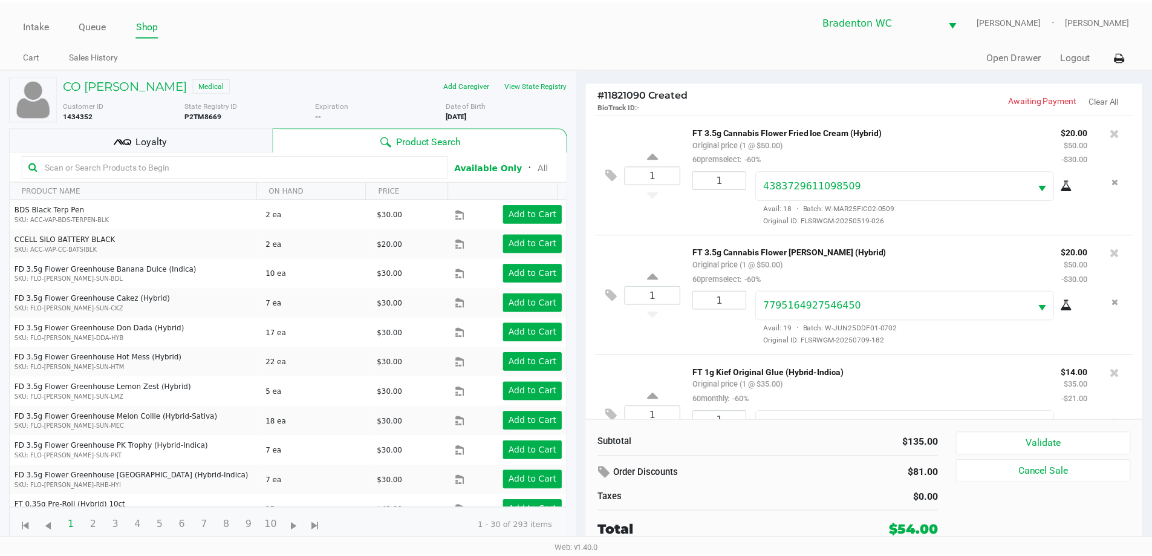
scroll to position [57, 0]
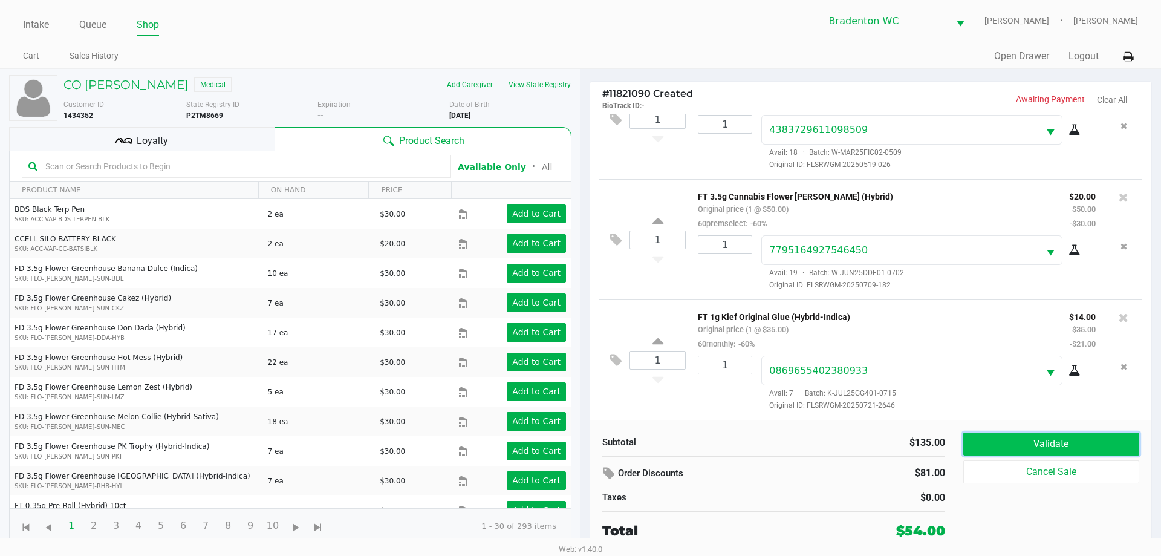
click at [553, 443] on button "Validate" at bounding box center [1051, 443] width 176 height 23
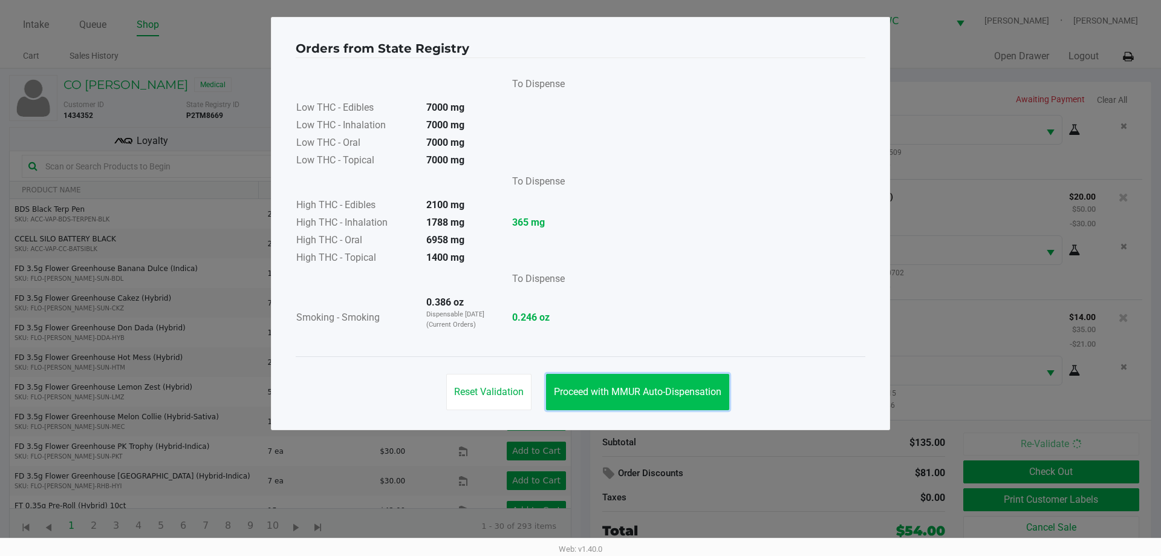
click at [553, 397] on button "Proceed with MMUR Auto-Dispensation" at bounding box center [637, 392] width 183 height 36
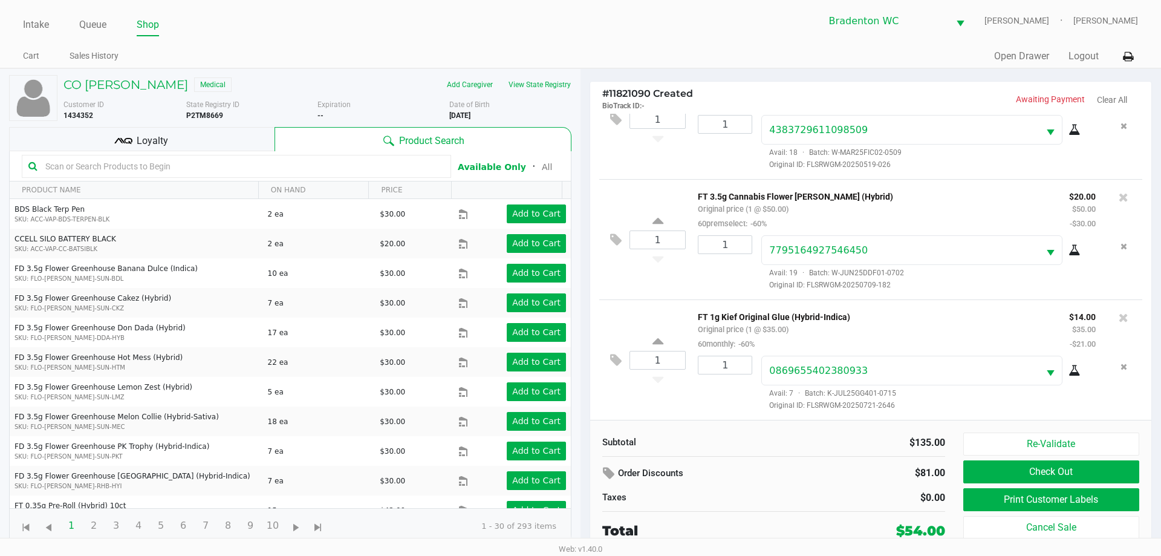
click at [166, 132] on div "Loyalty" at bounding box center [141, 139] width 265 height 24
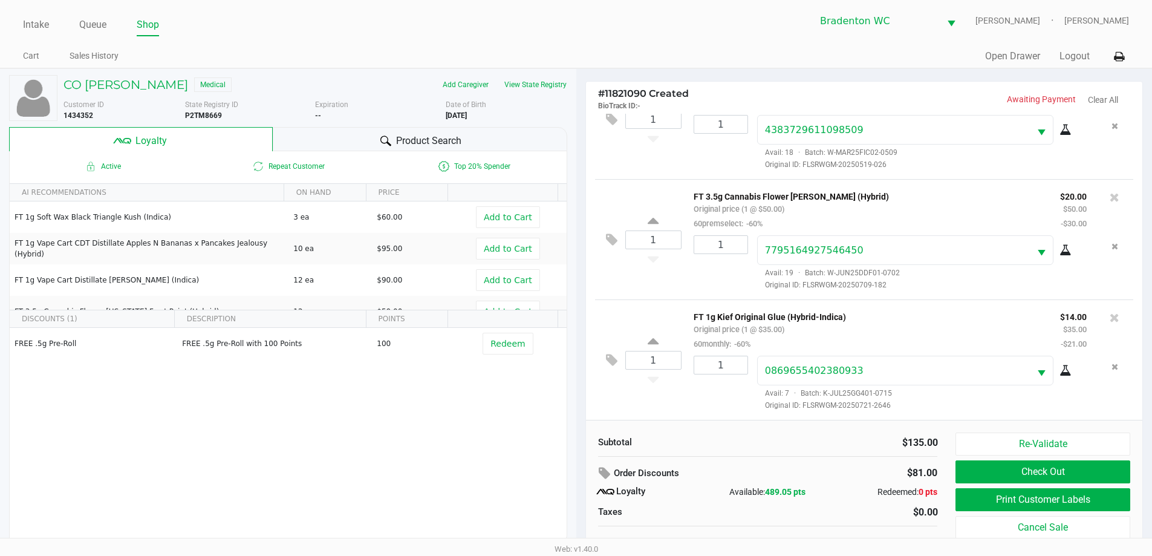
click at [423, 134] on span "Product Search" at bounding box center [428, 141] width 65 height 15
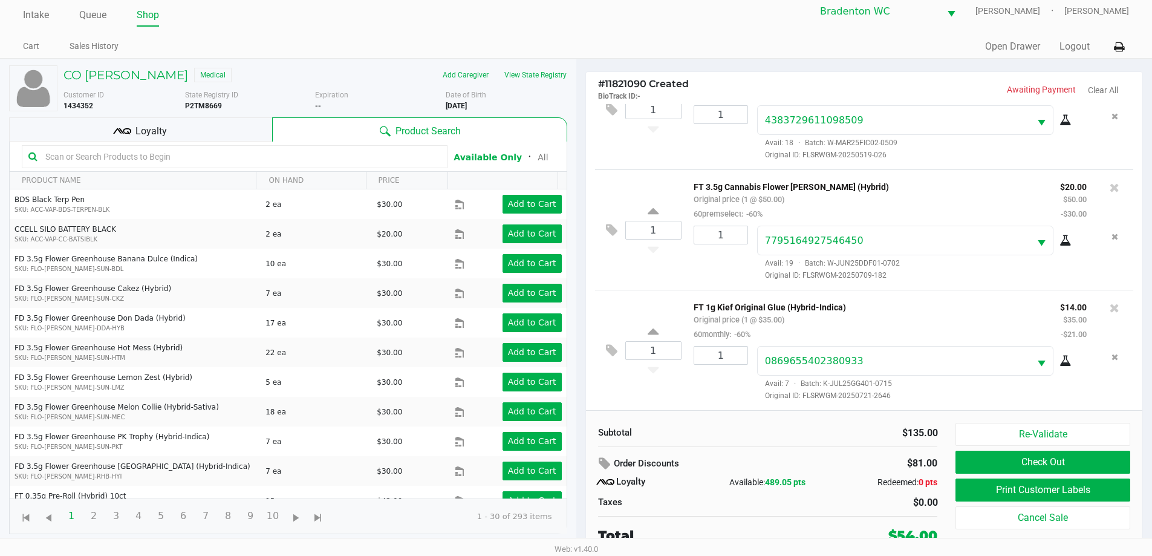
scroll to position [12, 0]
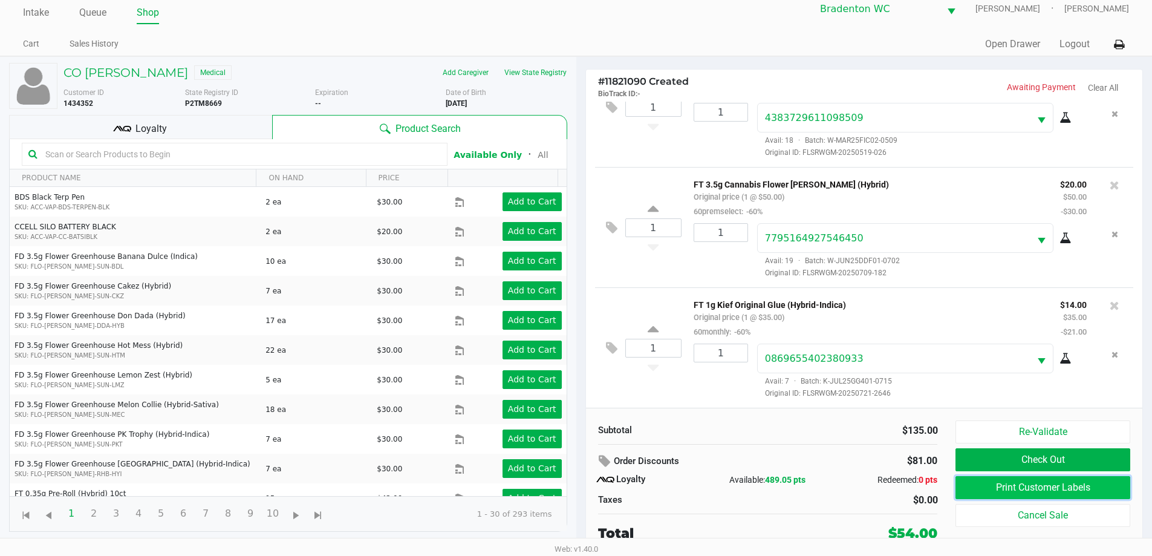
click at [553, 483] on button "Print Customer Labels" at bounding box center [1043, 487] width 174 height 23
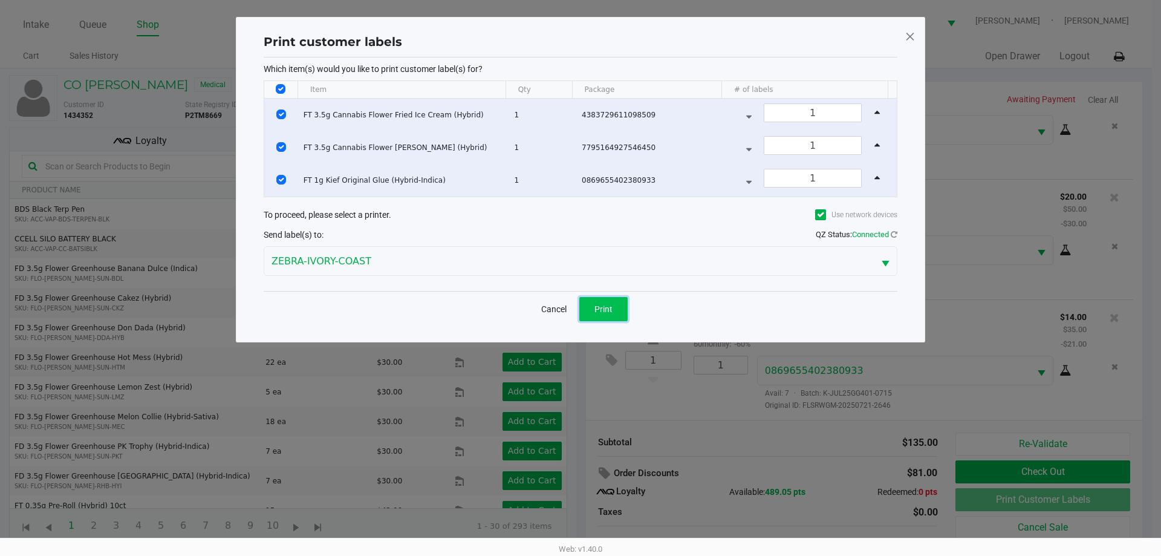
click at [553, 302] on button "Print" at bounding box center [603, 309] width 48 height 24
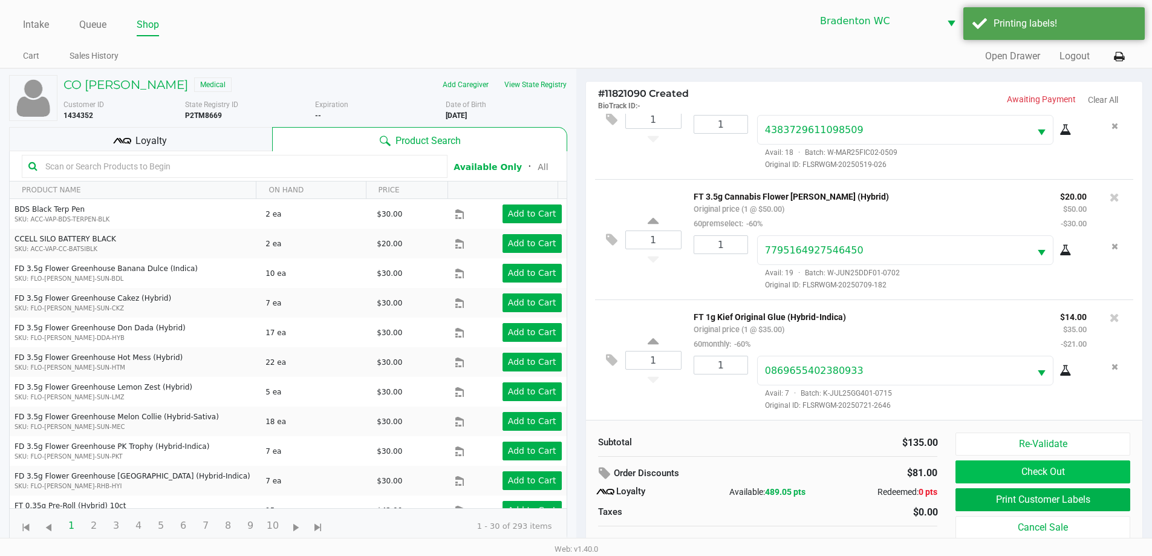
scroll to position [12, 0]
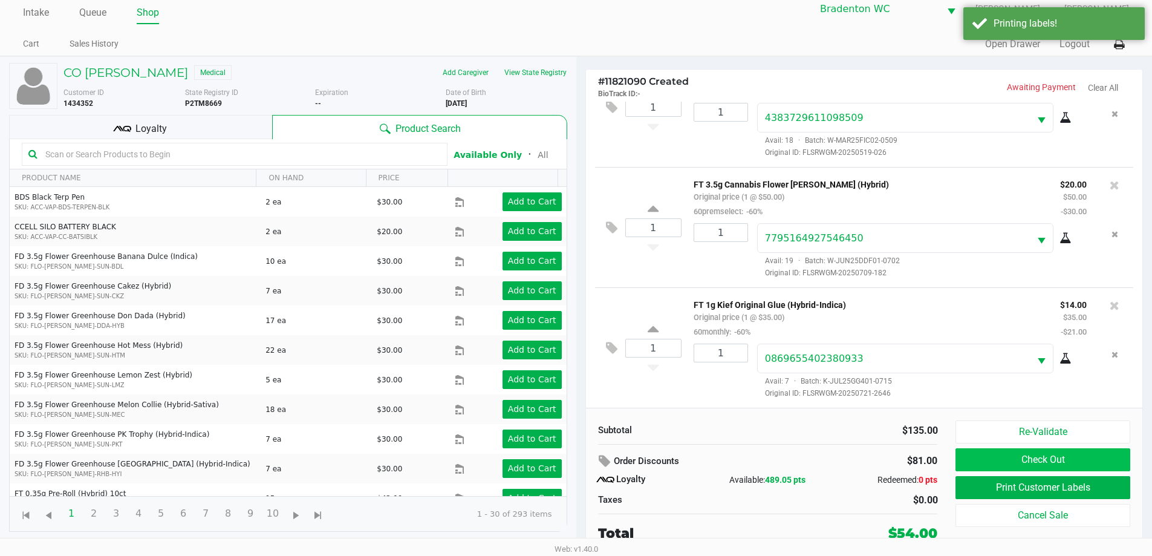
click at [553, 456] on button "Check Out" at bounding box center [1043, 459] width 174 height 23
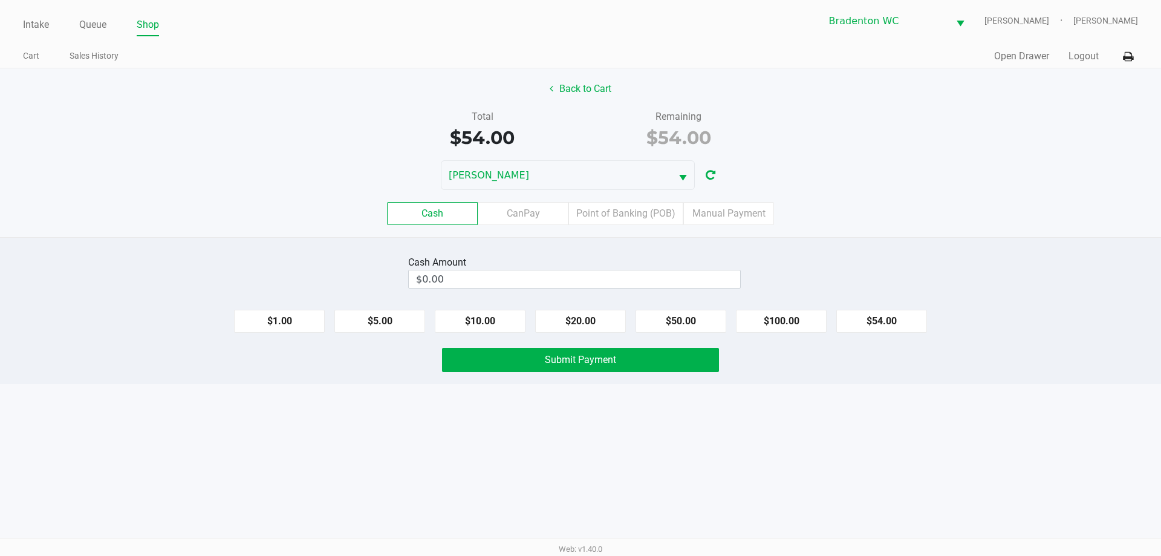
click at [553, 204] on label "Point of Banking (POB)" at bounding box center [625, 213] width 115 height 23
click at [0, 0] on 7 "Point of Banking (POB)" at bounding box center [0, 0] width 0 height 0
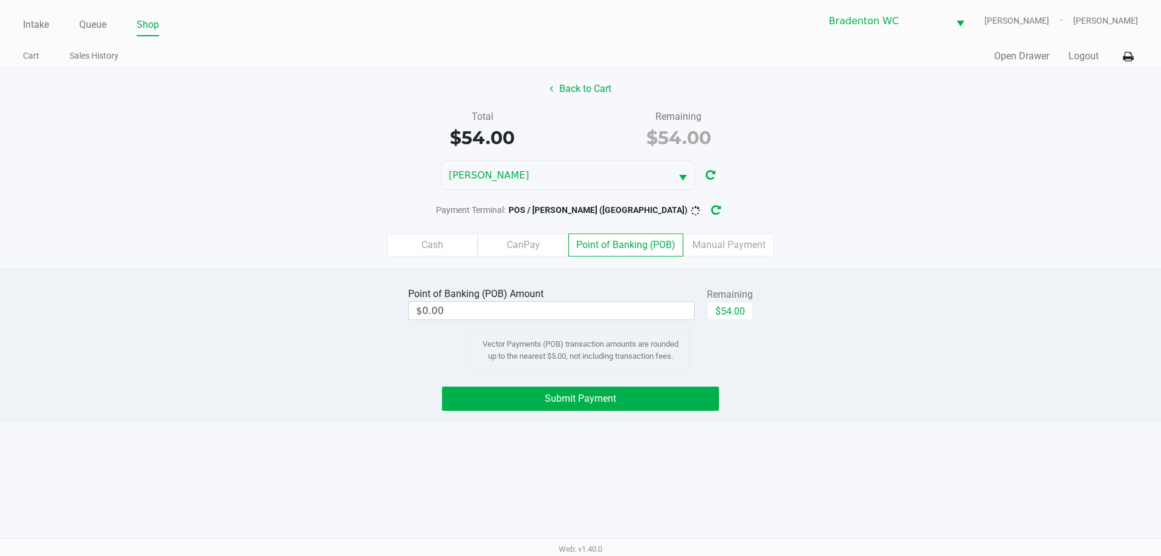
click at [553, 315] on button "$54.00" at bounding box center [730, 311] width 46 height 18
type input "$54.00"
click at [553, 396] on button "Submit Payment" at bounding box center [580, 398] width 277 height 24
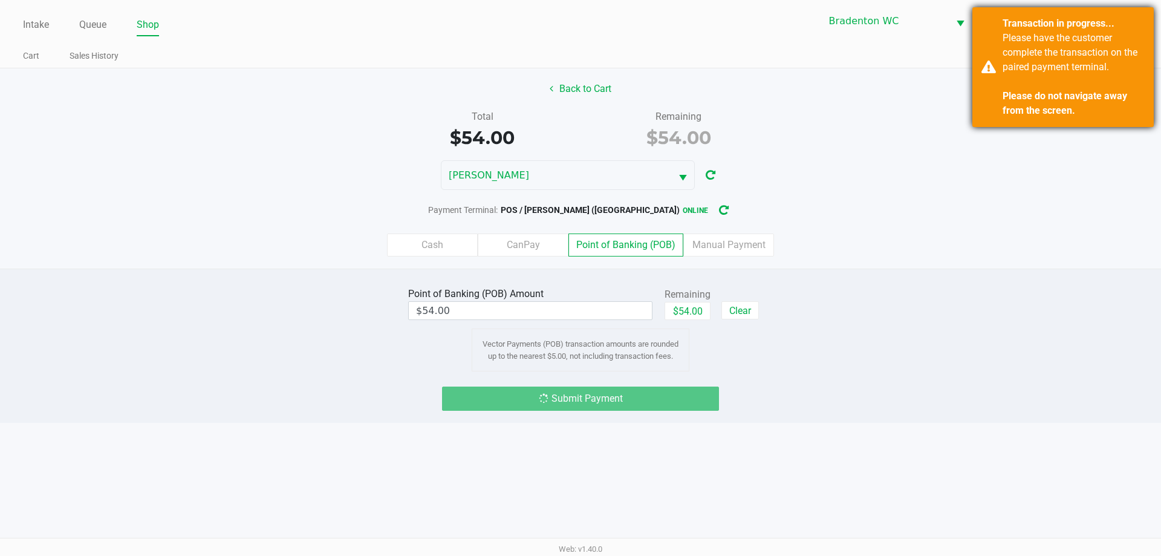
click at [553, 81] on div "Please have the customer complete the transaction on the paired payment termina…" at bounding box center [1074, 74] width 142 height 87
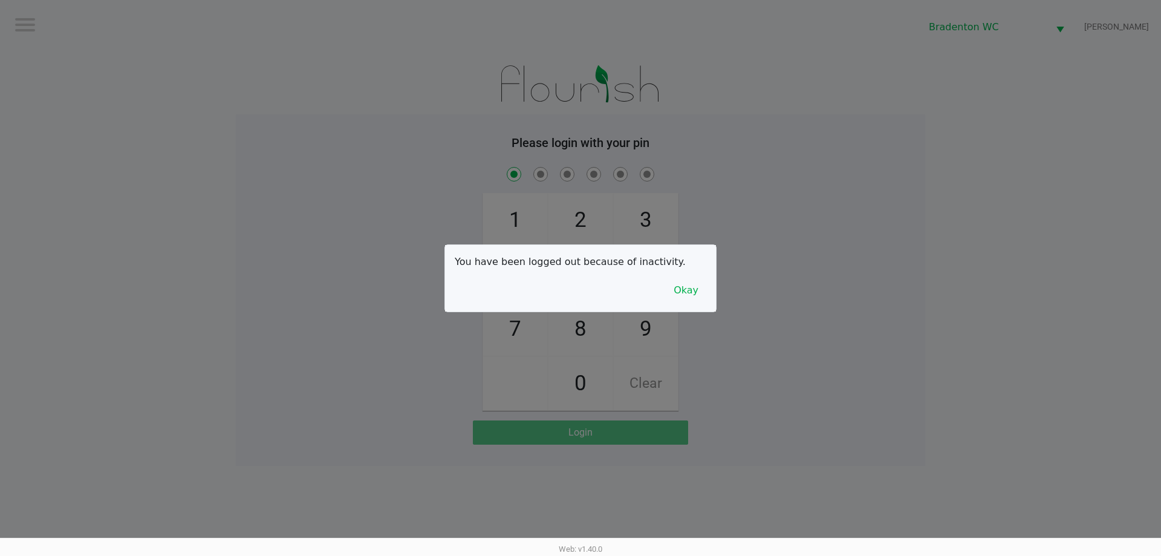
checkbox input "true"
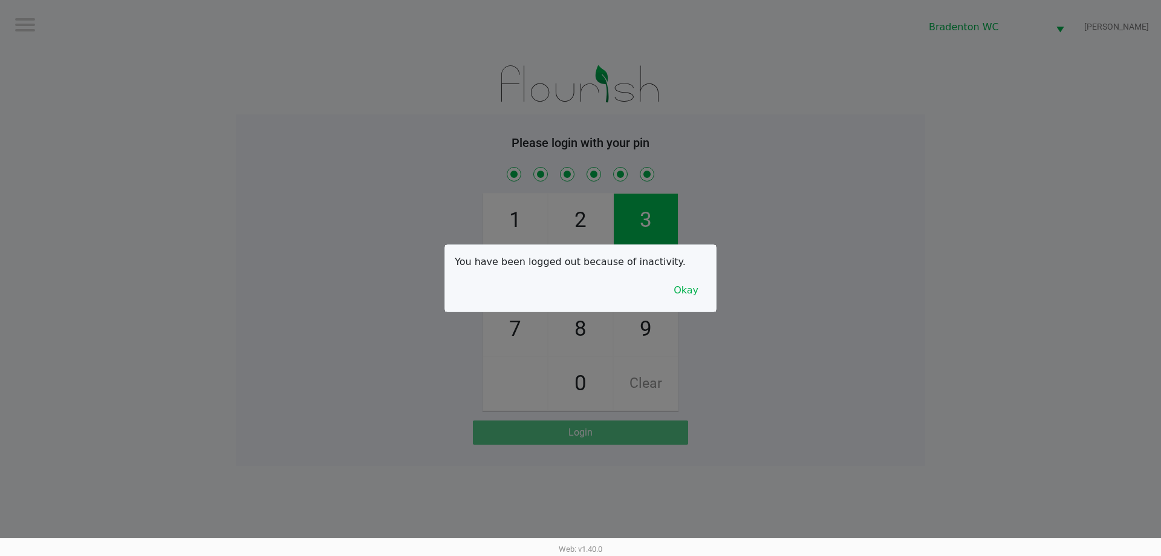
checkbox input "true"
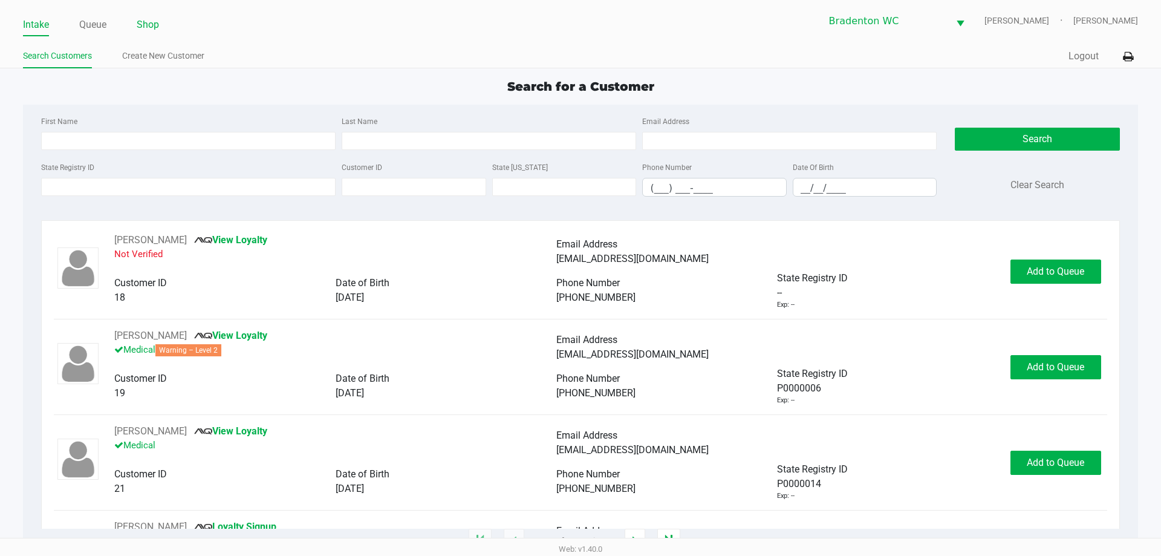
click at [150, 30] on link "Shop" at bounding box center [148, 24] width 22 height 17
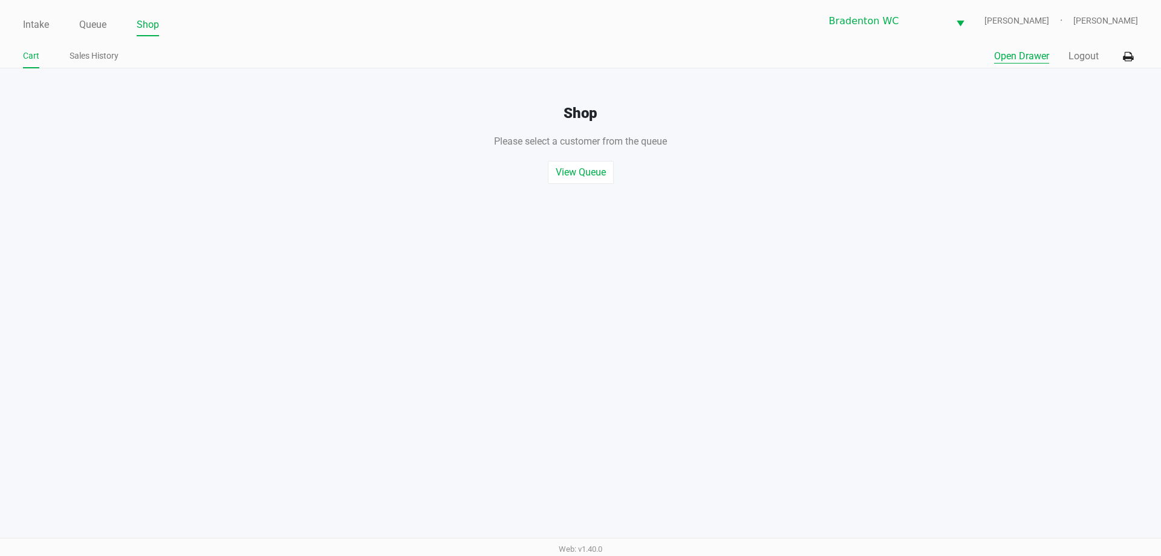
click at [553, 60] on button "Open Drawer" at bounding box center [1021, 56] width 55 height 15
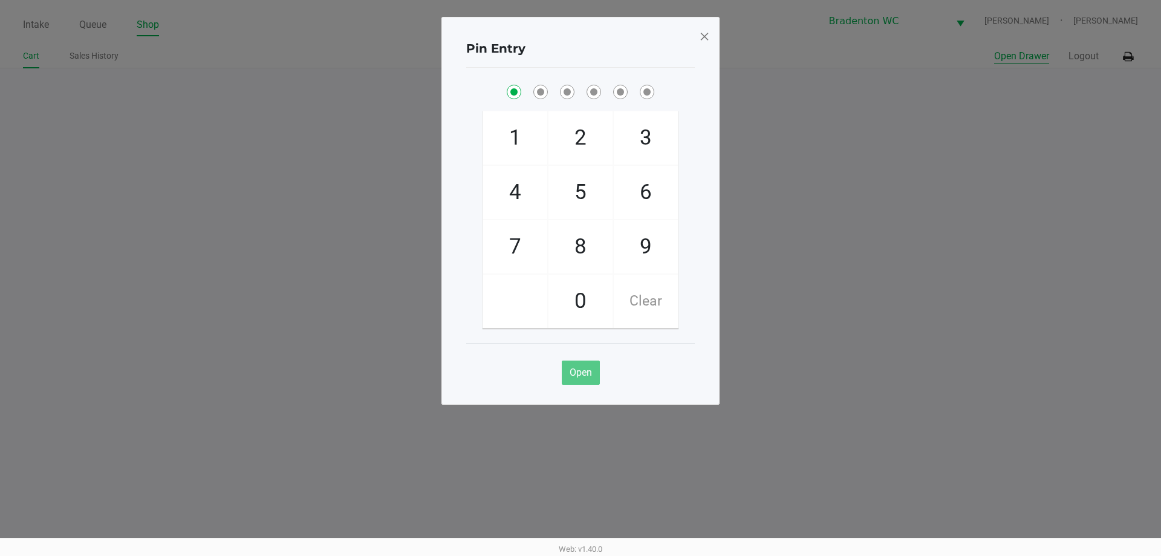
checkbox input "true"
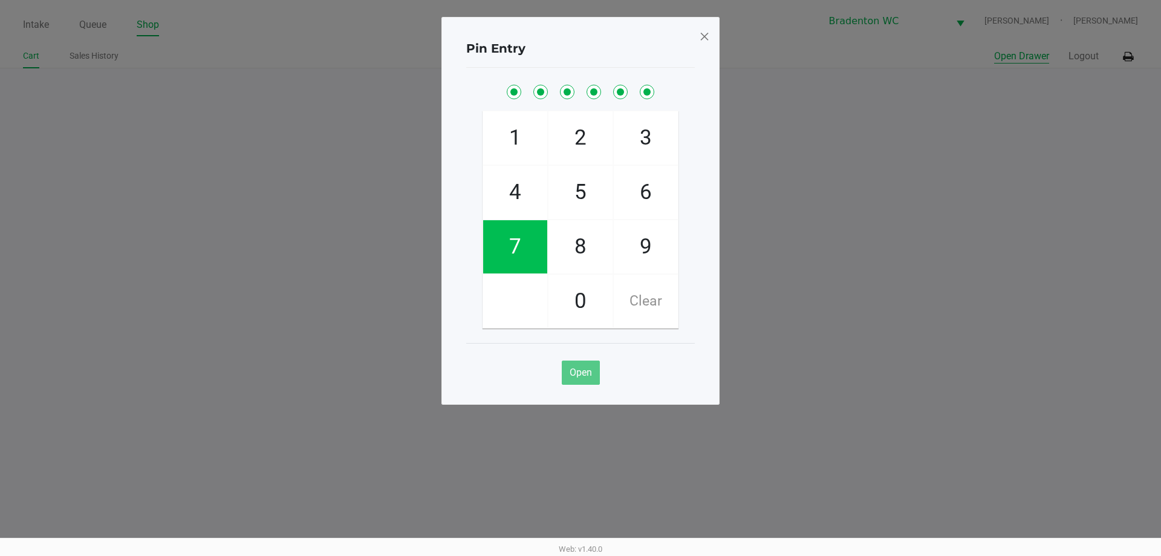
checkbox input "true"
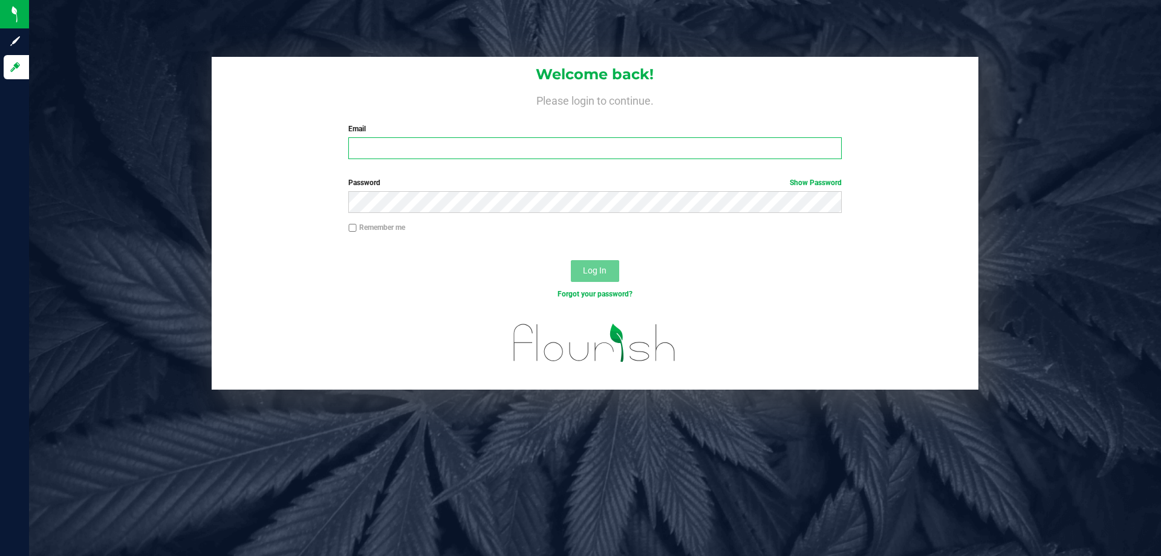
click at [401, 150] on input "Email" at bounding box center [594, 148] width 493 height 22
type input "[EMAIL_ADDRESS][DOMAIN_NAME]"
click at [571, 260] on button "Log In" at bounding box center [595, 271] width 48 height 22
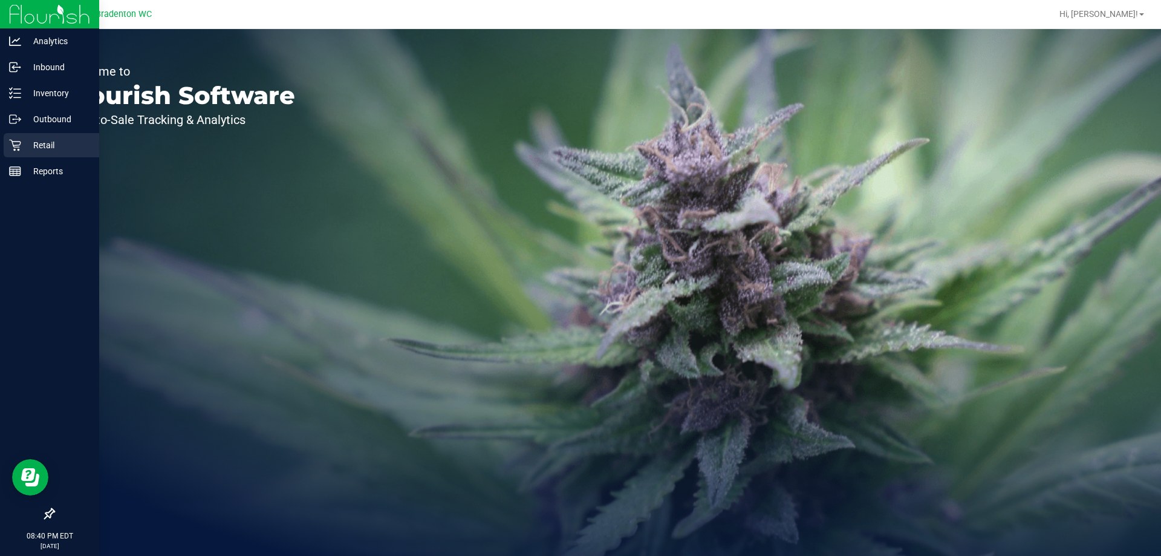
click at [38, 148] on p "Retail" at bounding box center [57, 145] width 73 height 15
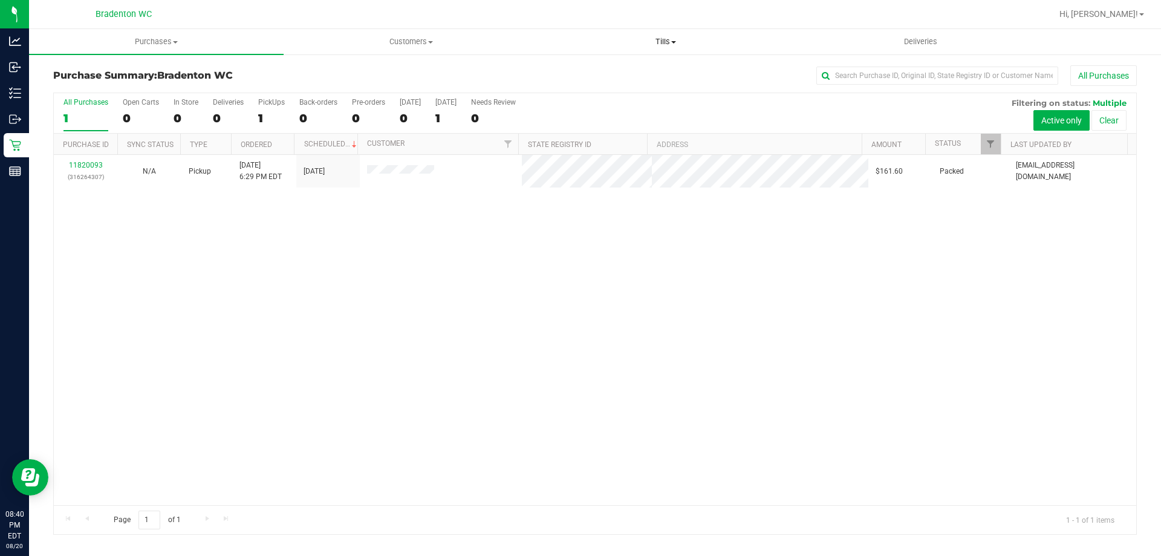
click at [662, 41] on span "Tills" at bounding box center [665, 41] width 253 height 11
click at [620, 74] on li "Manage tills" at bounding box center [665, 73] width 255 height 15
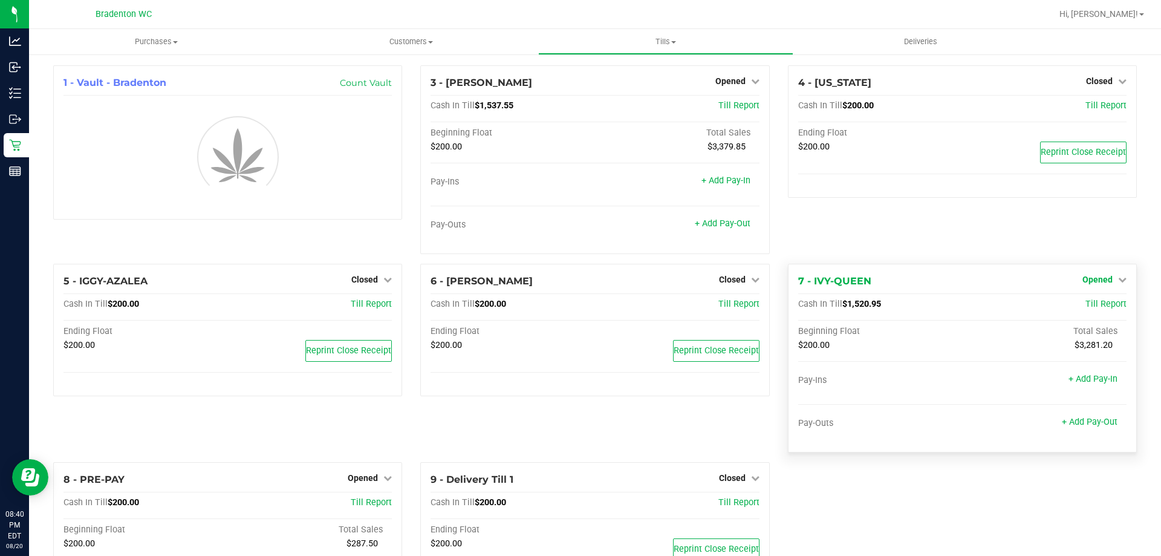
click at [1095, 279] on span "Opened" at bounding box center [1098, 280] width 30 height 10
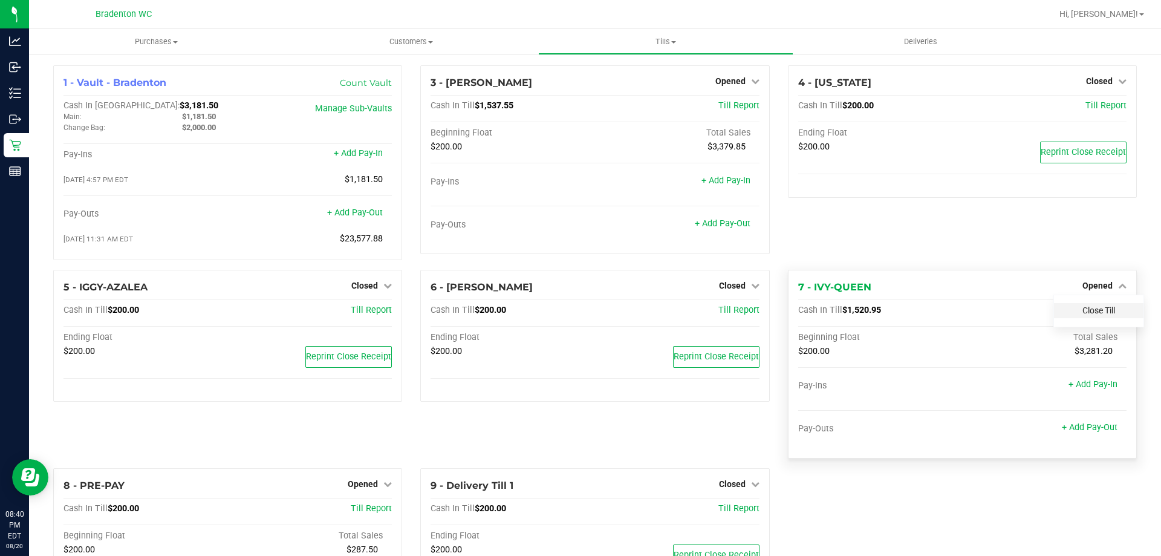
click at [1086, 313] on link "Close Till" at bounding box center [1099, 310] width 33 height 10
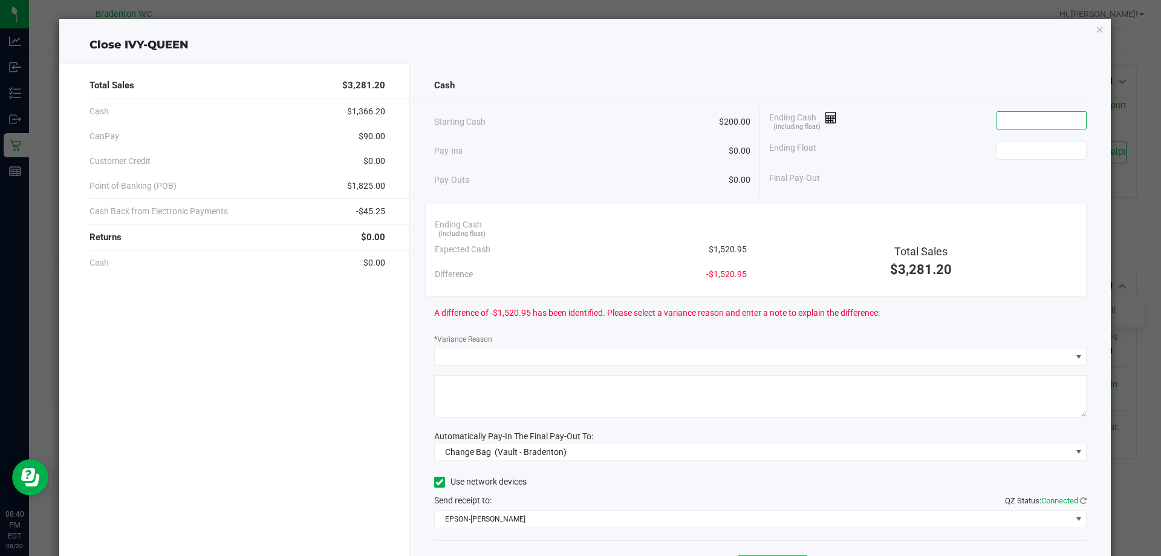
click at [1026, 123] on input at bounding box center [1041, 120] width 89 height 17
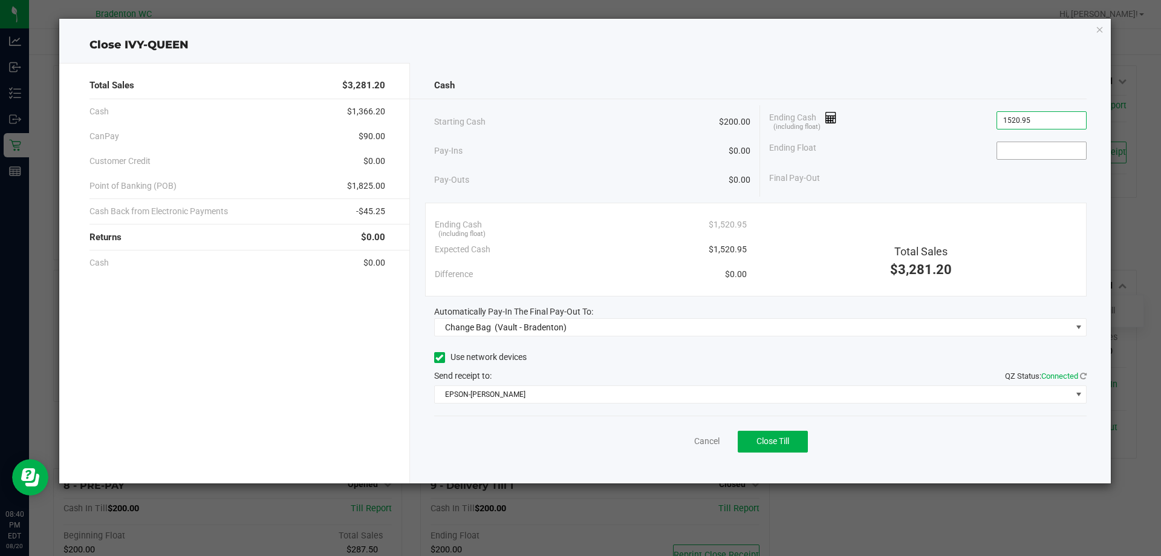
type input "$1,520.95"
click at [1026, 148] on input at bounding box center [1041, 150] width 89 height 17
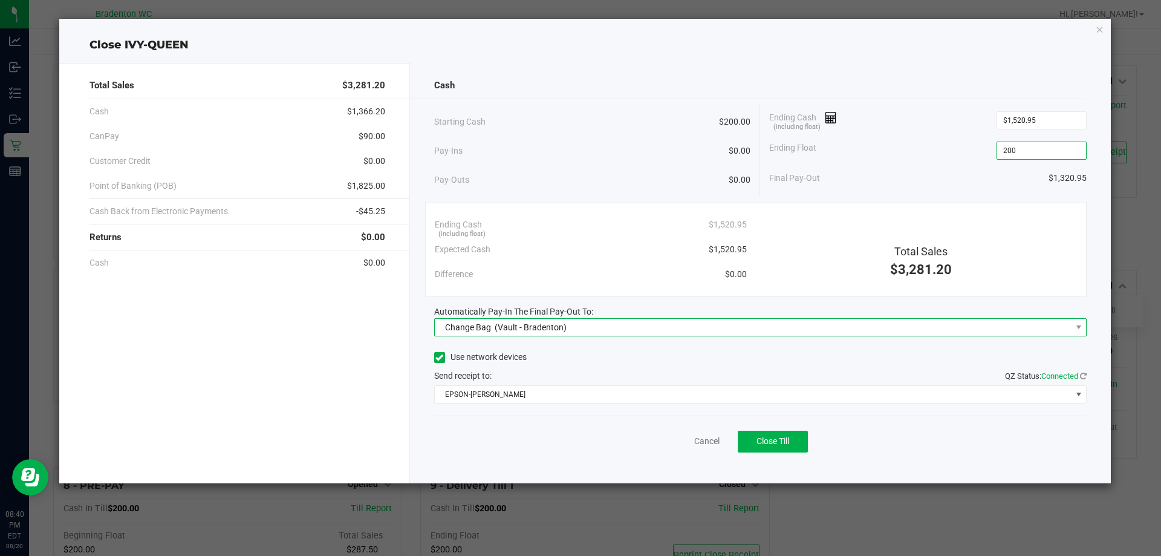
type input "$200.00"
click at [631, 327] on span "Change Bag (Vault - Bradenton)" at bounding box center [753, 327] width 637 height 17
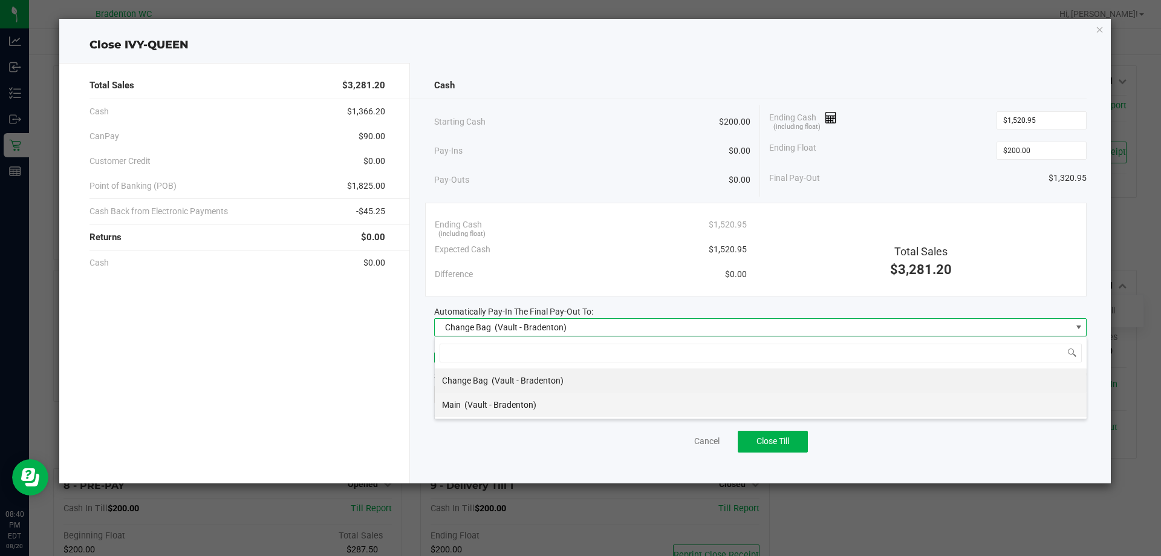
scroll to position [18, 653]
click at [610, 407] on li "Main (Vault - Bradenton)" at bounding box center [761, 404] width 652 height 24
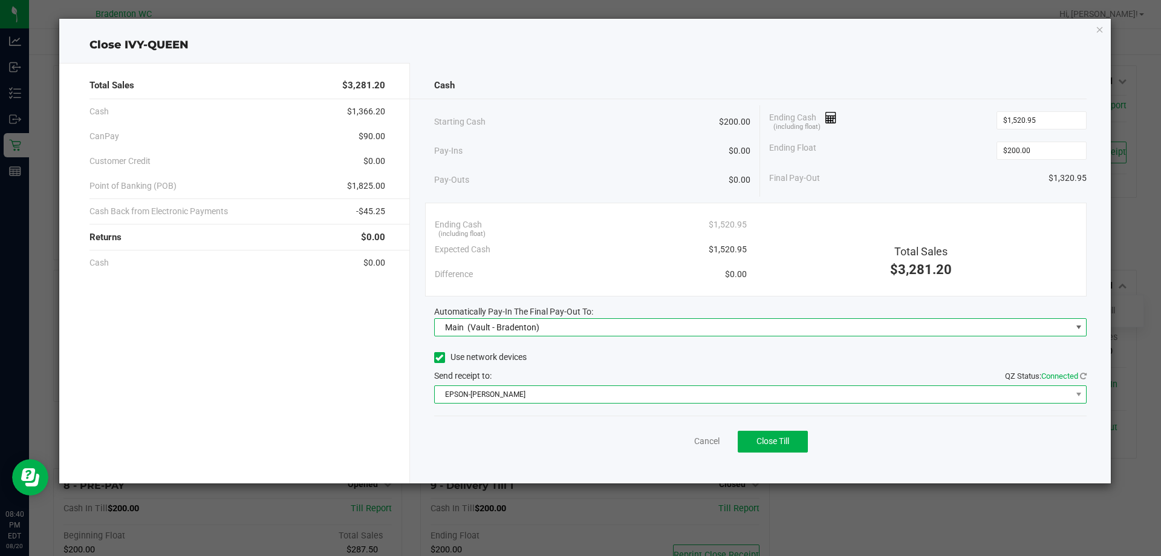
click at [594, 391] on span "EPSON-HUBIE-BERTIE" at bounding box center [753, 394] width 637 height 17
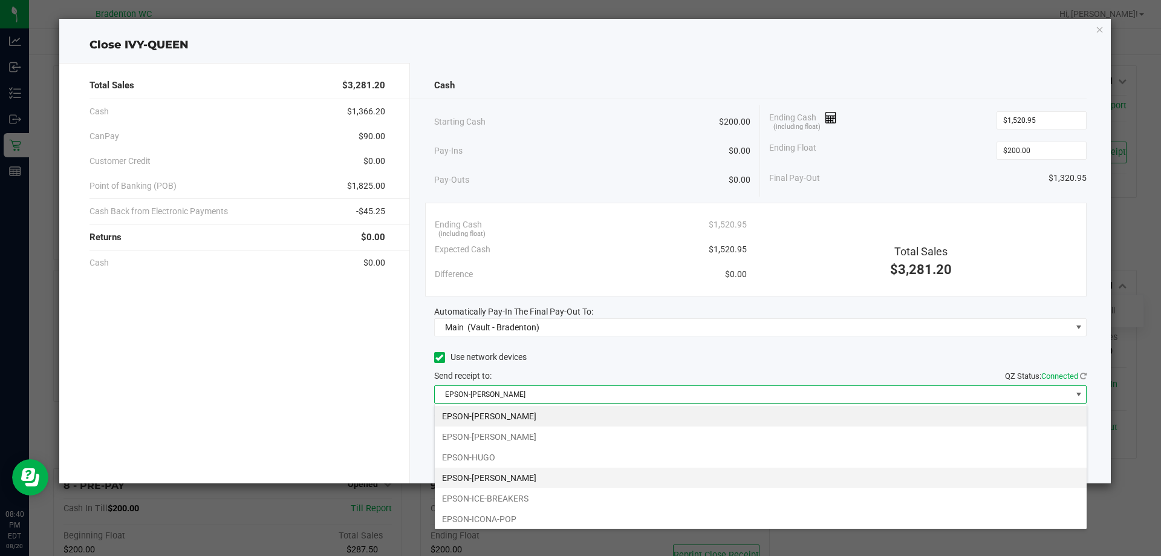
click at [562, 478] on li "EPSON-HUMBERTO-LEON" at bounding box center [761, 477] width 652 height 21
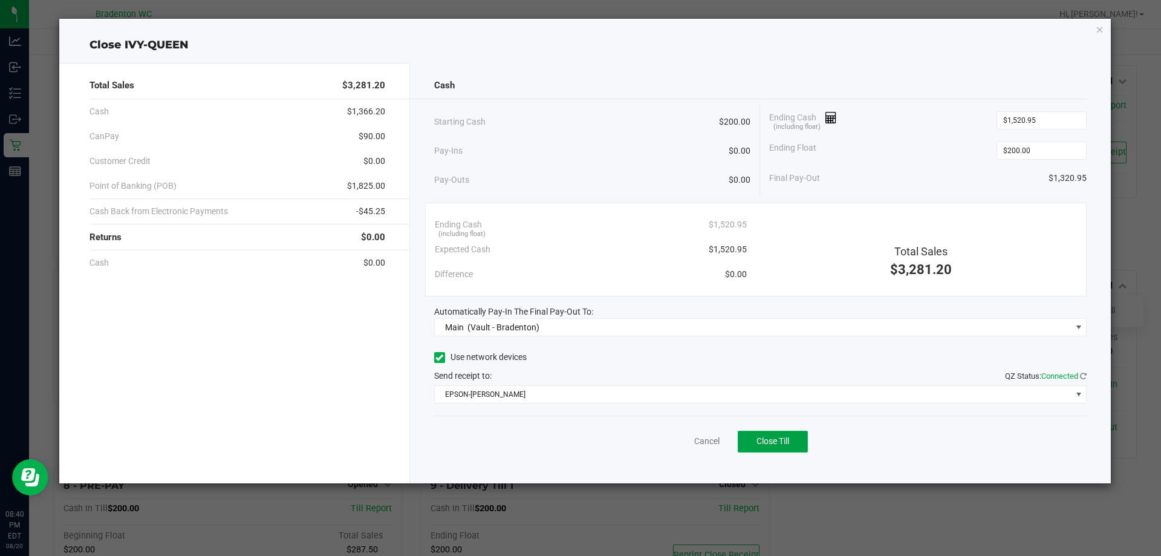
click at [771, 443] on span "Close Till" at bounding box center [773, 441] width 33 height 10
click at [671, 441] on link "Dismiss" at bounding box center [680, 441] width 29 height 13
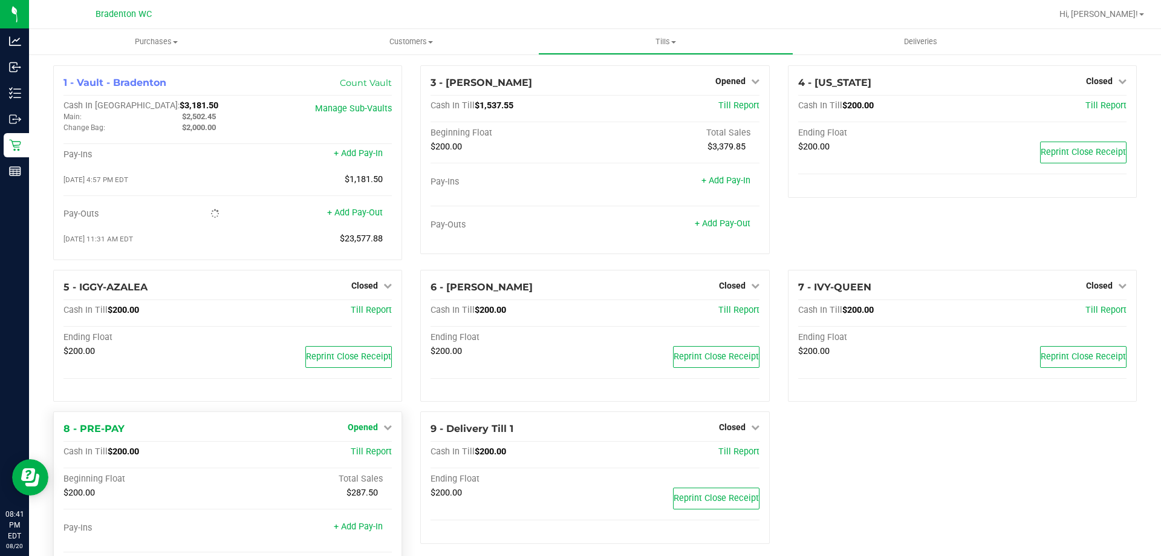
click at [383, 428] on icon at bounding box center [387, 427] width 8 height 8
click at [384, 454] on div "Close Till" at bounding box center [365, 452] width 90 height 15
click at [376, 457] on link "Close Till" at bounding box center [364, 453] width 33 height 10
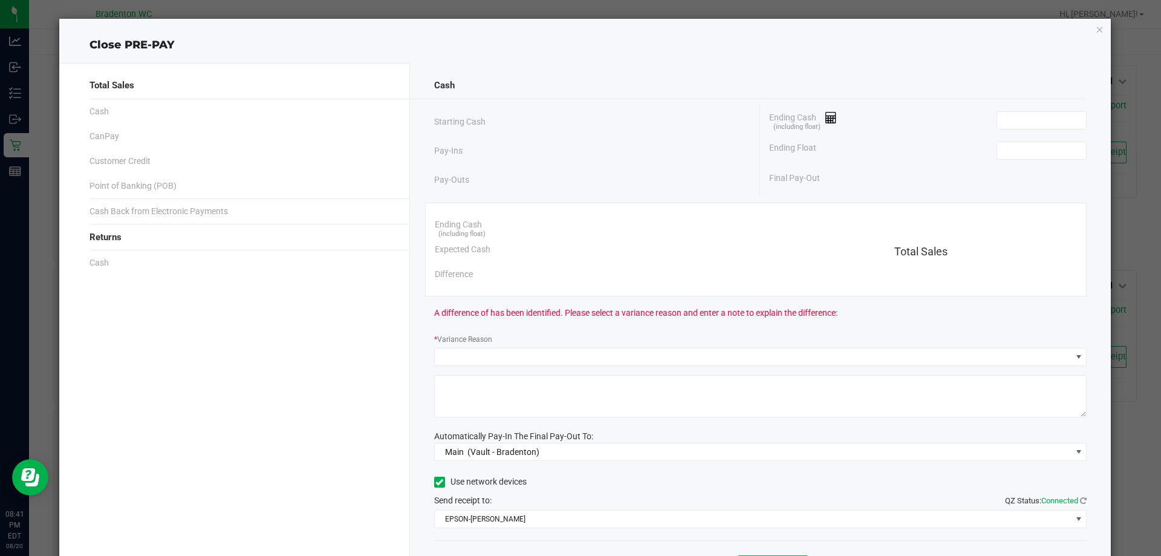
click at [1012, 129] on div "Ending Cash (including float)" at bounding box center [928, 120] width 318 height 30
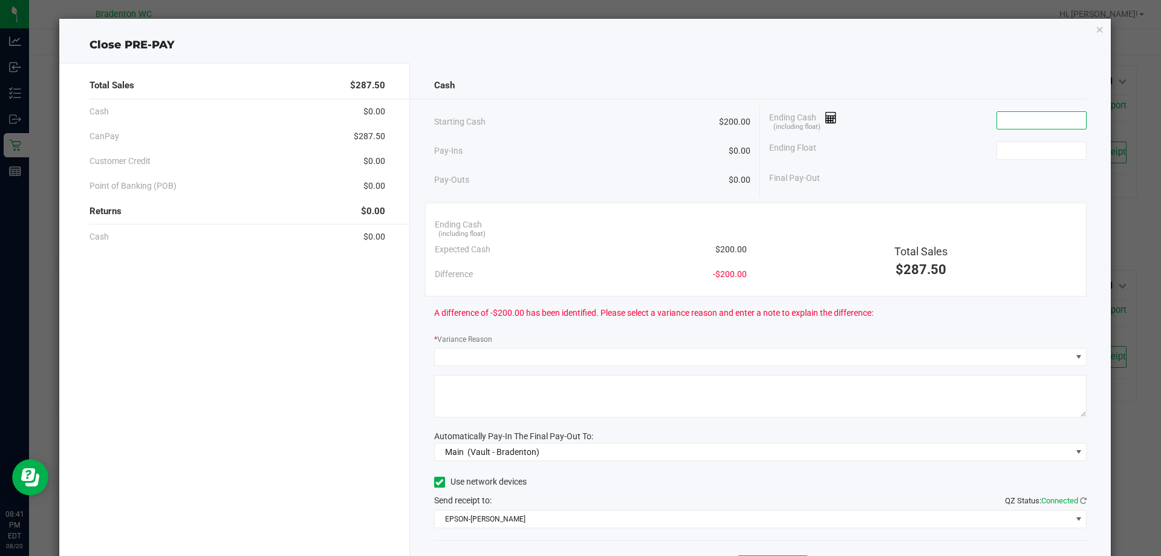
click at [1012, 122] on input at bounding box center [1041, 120] width 89 height 17
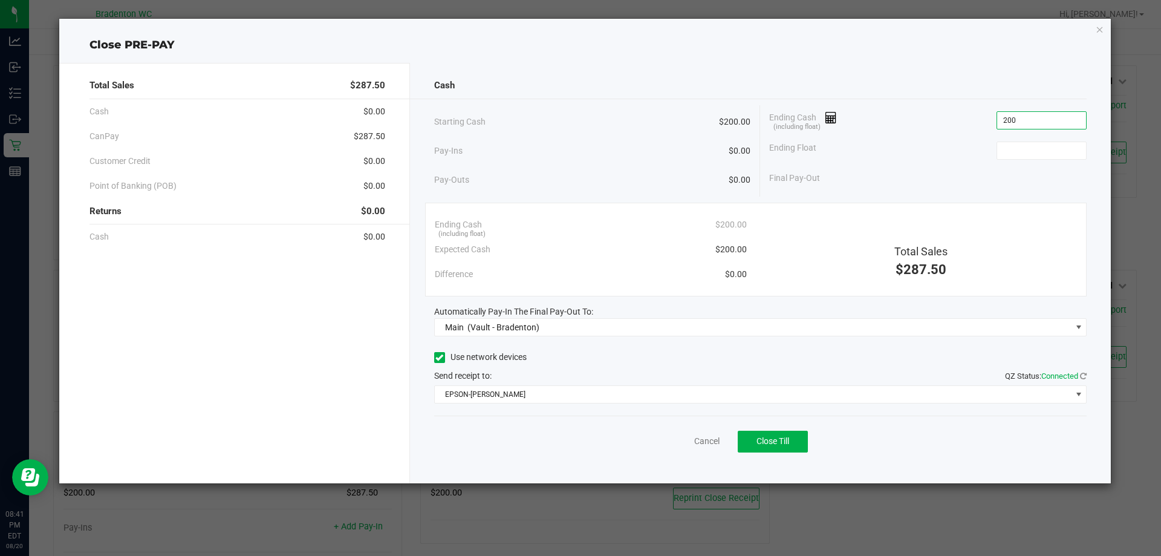
type input "$200.00"
click at [782, 441] on span "Close Till" at bounding box center [773, 441] width 33 height 10
click at [680, 440] on link "Dismiss" at bounding box center [680, 441] width 29 height 13
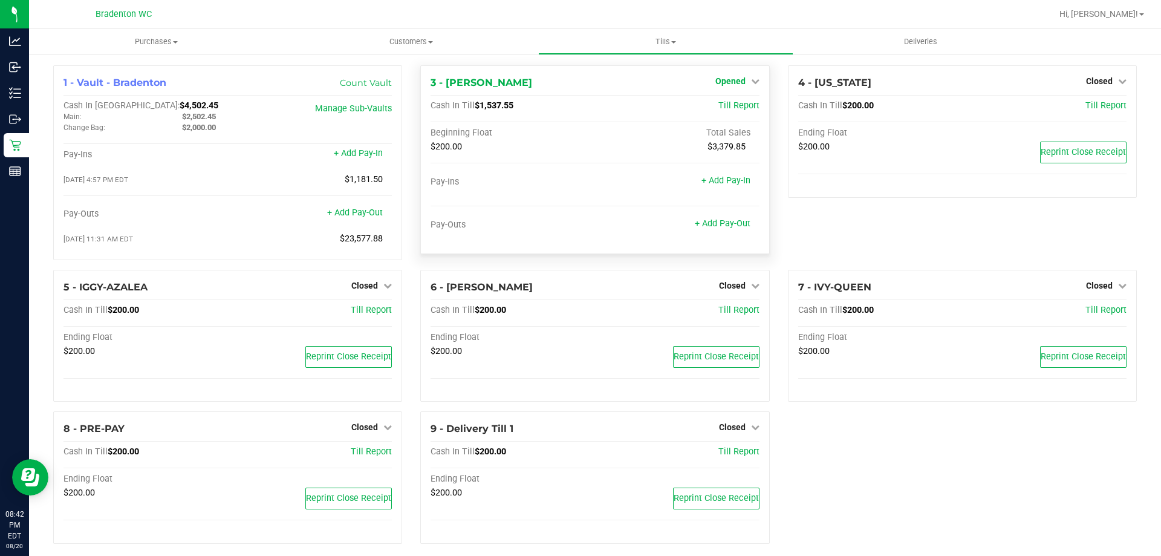
click at [725, 82] on span "Opened" at bounding box center [730, 81] width 30 height 10
click at [736, 109] on link "Close Till" at bounding box center [731, 107] width 33 height 10
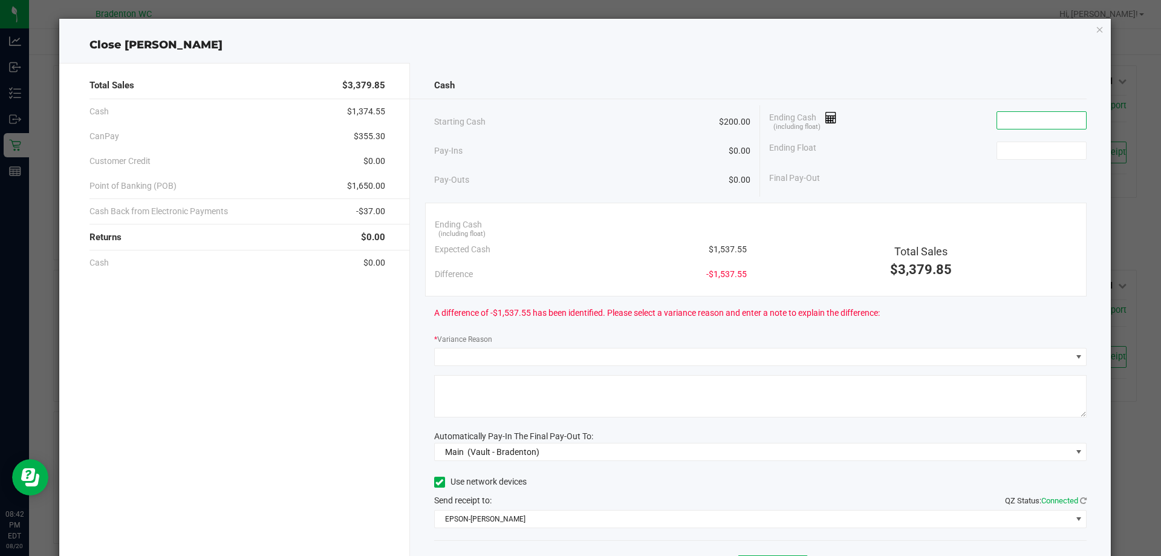
click at [1005, 118] on input at bounding box center [1041, 120] width 89 height 17
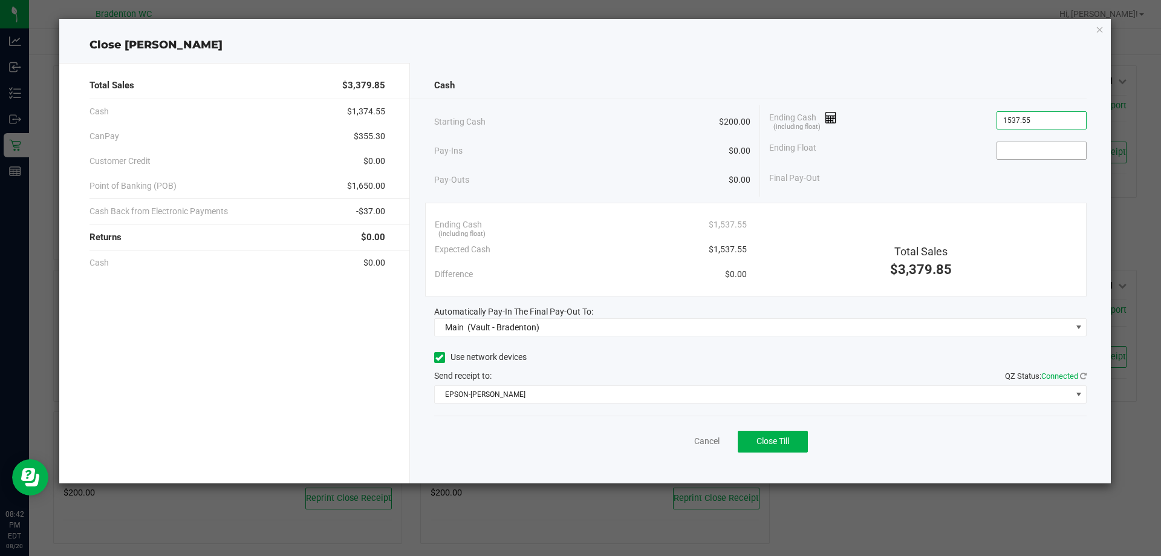
type input "$1,537.55"
click at [1005, 147] on input at bounding box center [1041, 150] width 89 height 17
type input "$200.00"
click at [777, 438] on span "Close Till" at bounding box center [773, 441] width 33 height 10
click at [685, 440] on link "Dismiss" at bounding box center [680, 441] width 29 height 13
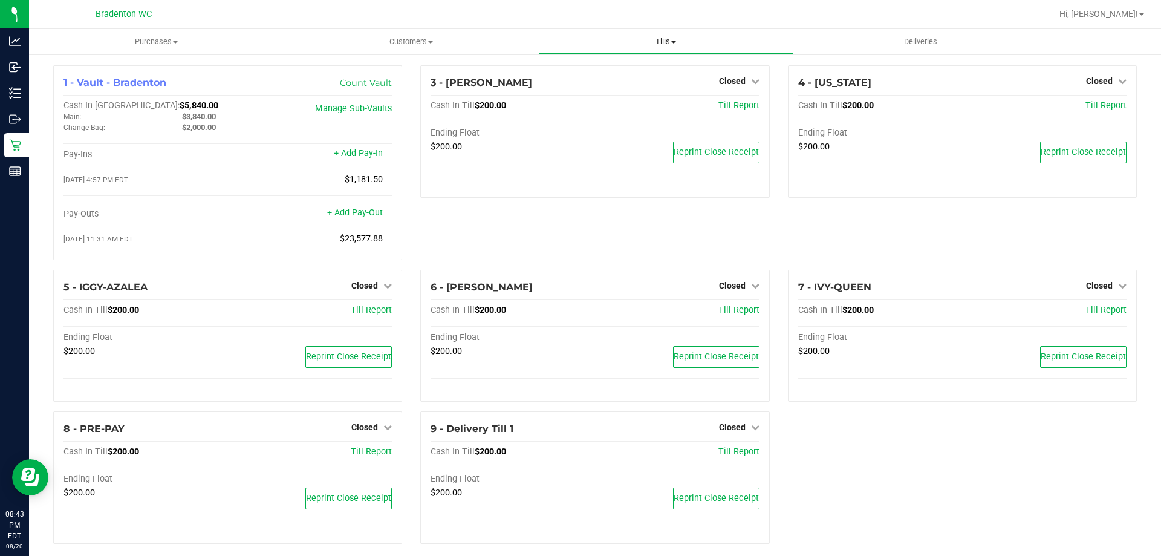
click at [671, 45] on span "Tills" at bounding box center [665, 41] width 253 height 11
click at [637, 88] on span "Reconcile e-payments" at bounding box center [598, 87] width 120 height 10
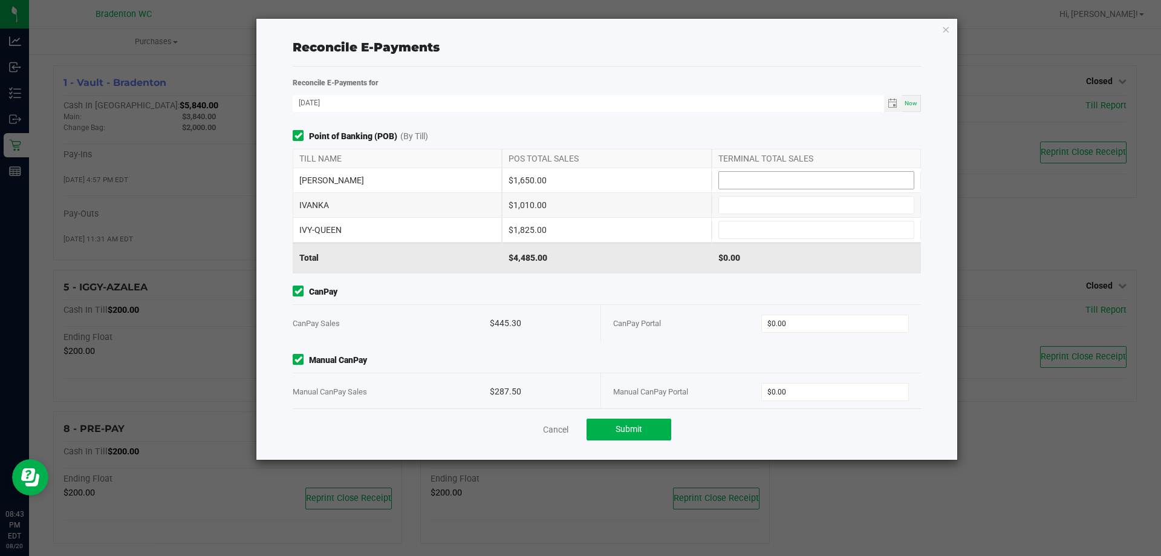
click at [762, 183] on input at bounding box center [816, 180] width 195 height 17
type input "$1,650.00"
type input "$1,010.00"
type input "$1,825.00"
type input "$445.30"
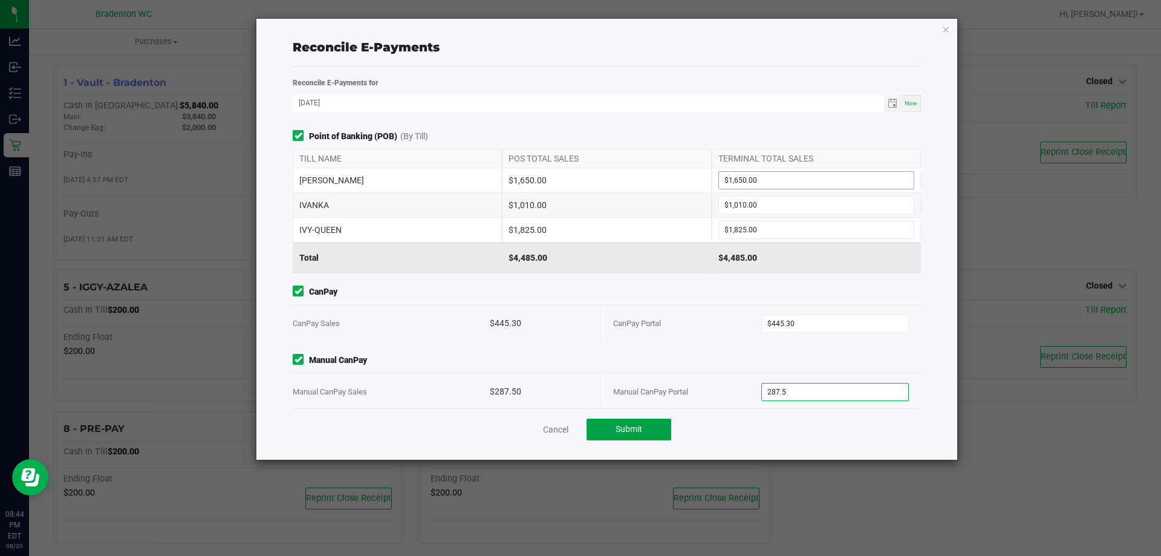
type input "$287.50"
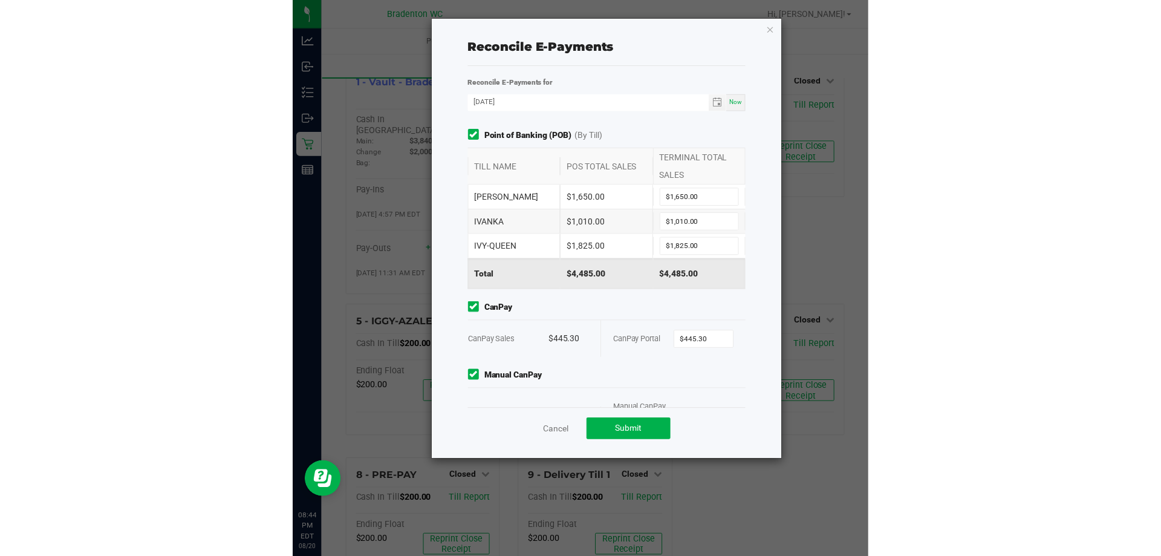
scroll to position [65, 0]
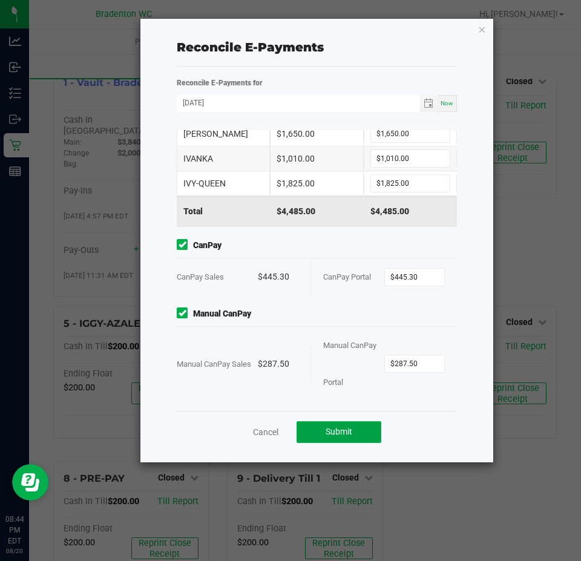
click at [354, 432] on button "Submit" at bounding box center [338, 432] width 85 height 22
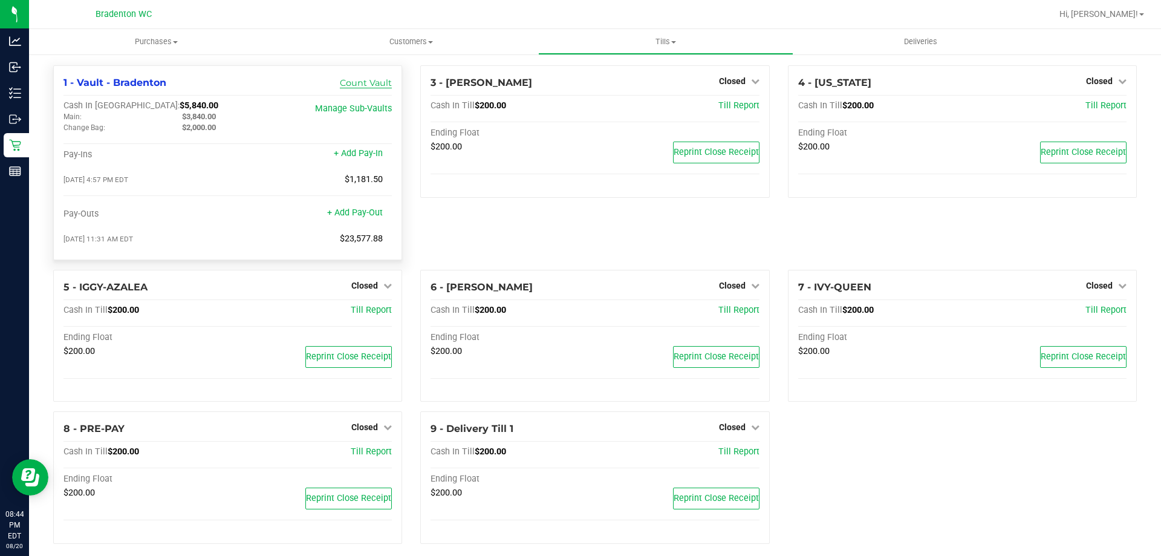
click at [386, 85] on link "Count Vault" at bounding box center [366, 82] width 52 height 11
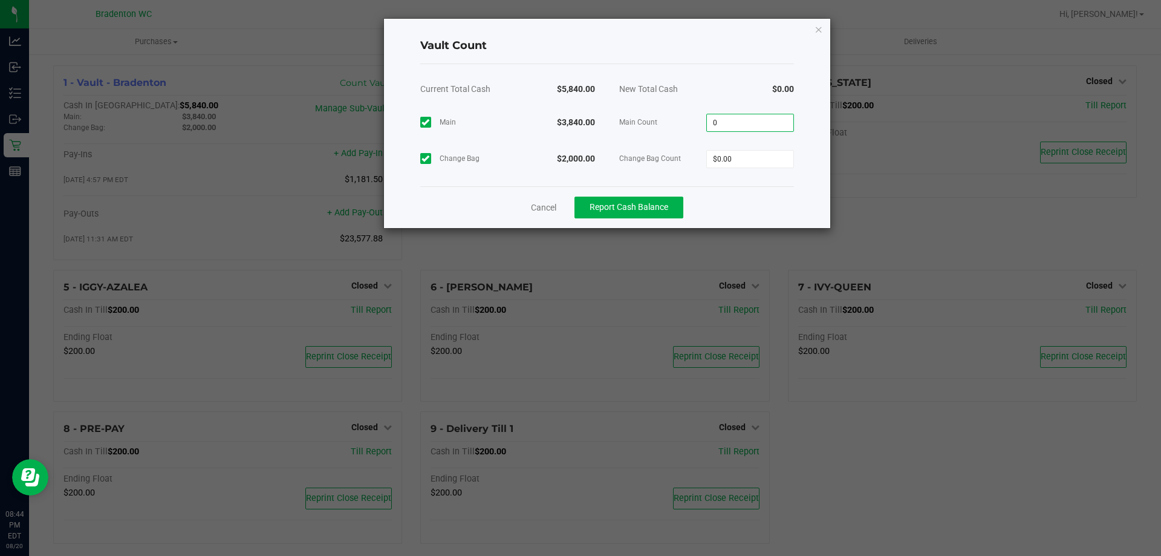
click at [750, 122] on input "0" at bounding box center [750, 122] width 86 height 17
type input "$3,840.00"
click at [750, 161] on input "0" at bounding box center [750, 159] width 86 height 17
type input "$2,000.00"
click at [759, 178] on div "Current Total Cash $5,840.00 New Total Cash $5,840.00 Main $3,840.00 Main Count…" at bounding box center [607, 125] width 374 height 122
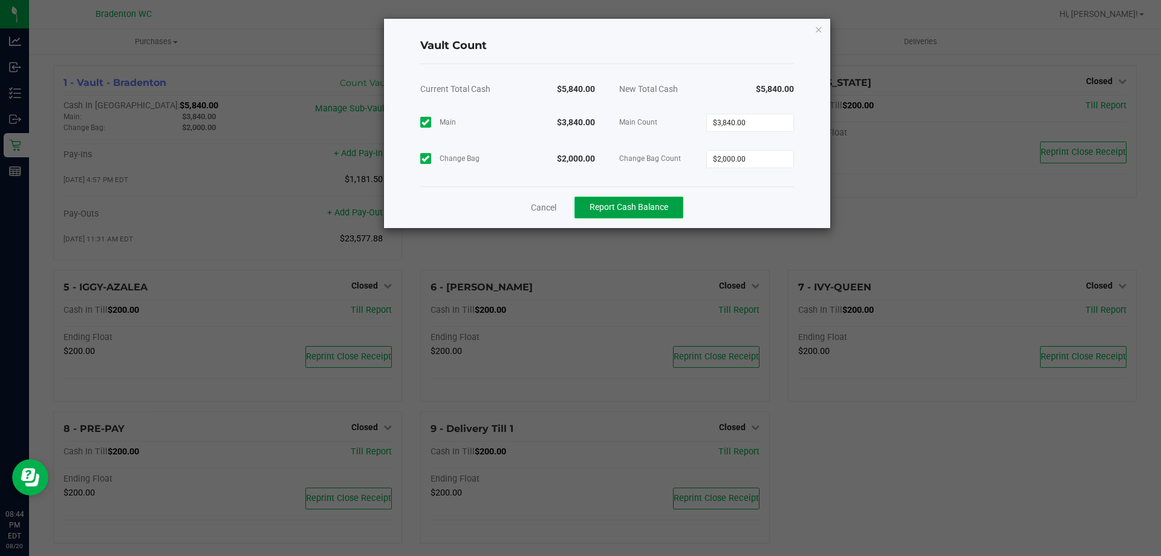
click at [654, 211] on span "Report Cash Balance" at bounding box center [629, 207] width 79 height 10
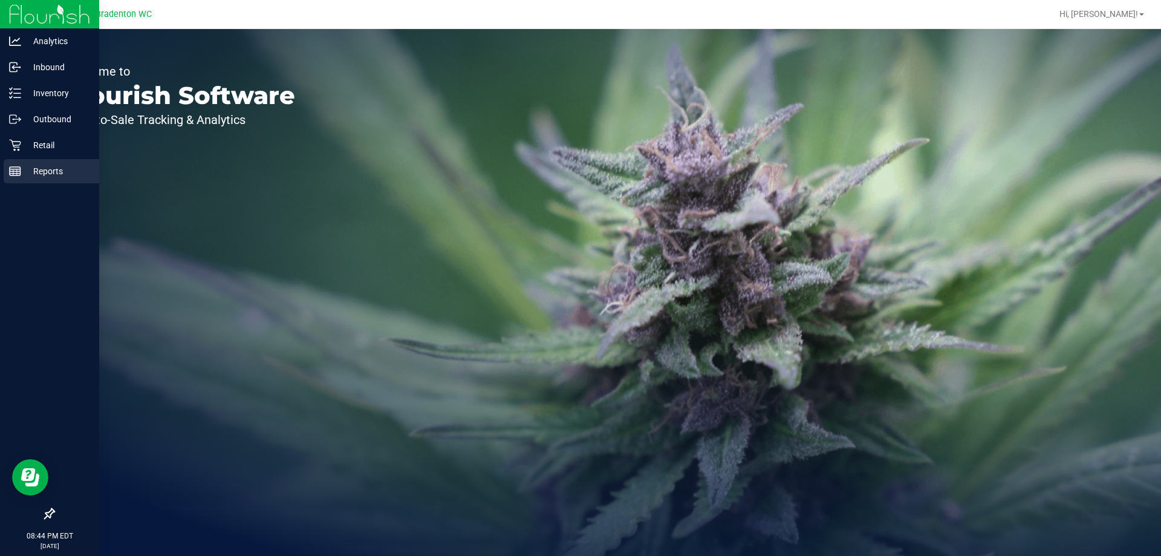
click at [36, 173] on p "Reports" at bounding box center [57, 171] width 73 height 15
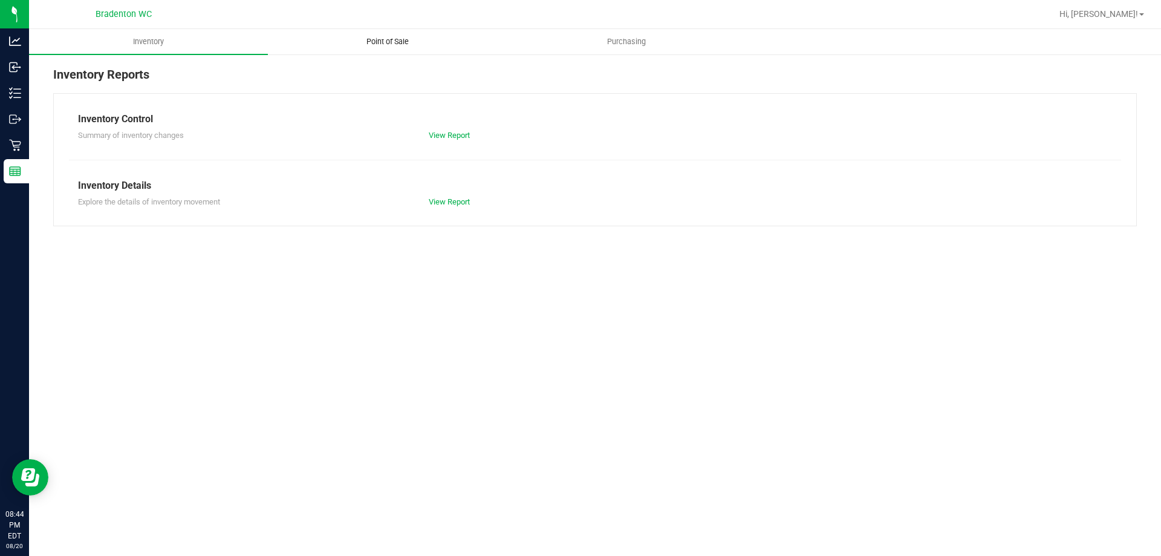
click at [386, 39] on span "Point of Sale" at bounding box center [387, 41] width 75 height 11
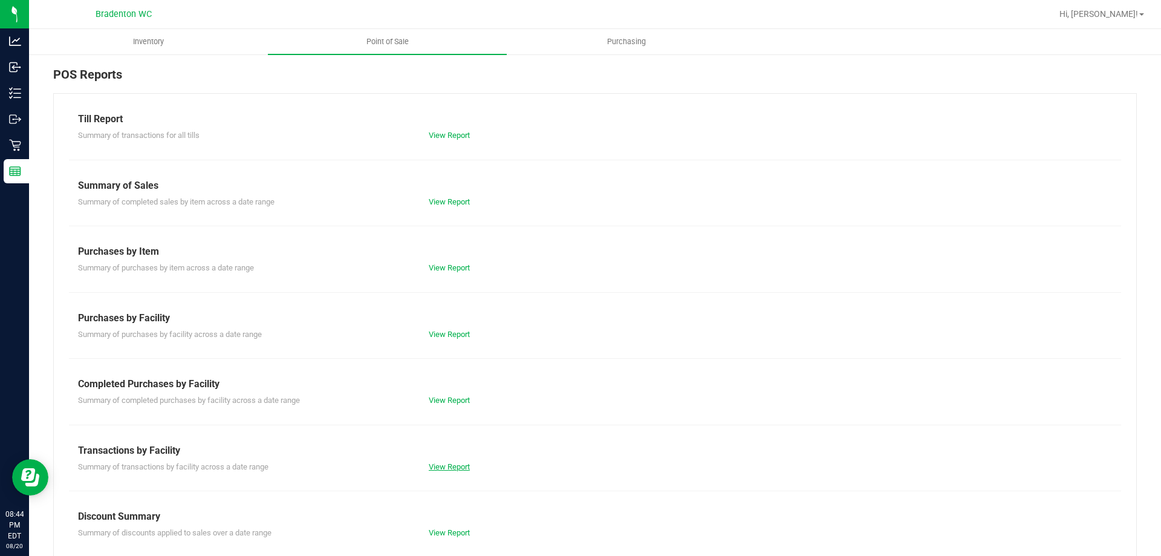
click at [445, 466] on link "View Report" at bounding box center [449, 466] width 41 height 9
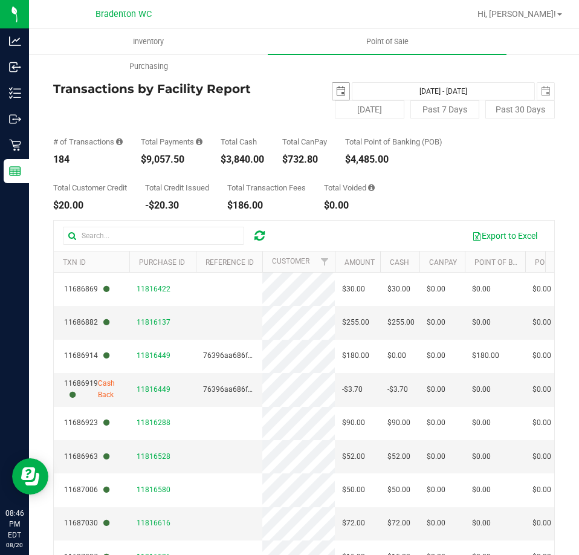
click at [336, 89] on span "select" at bounding box center [341, 91] width 10 height 10
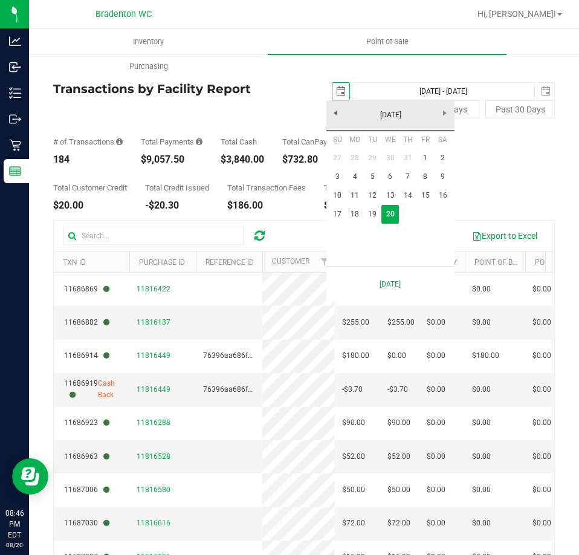
scroll to position [0, 30]
click at [354, 212] on link "18" at bounding box center [356, 214] width 18 height 19
type input "[DATE]"
type input "[DATE] - [DATE]"
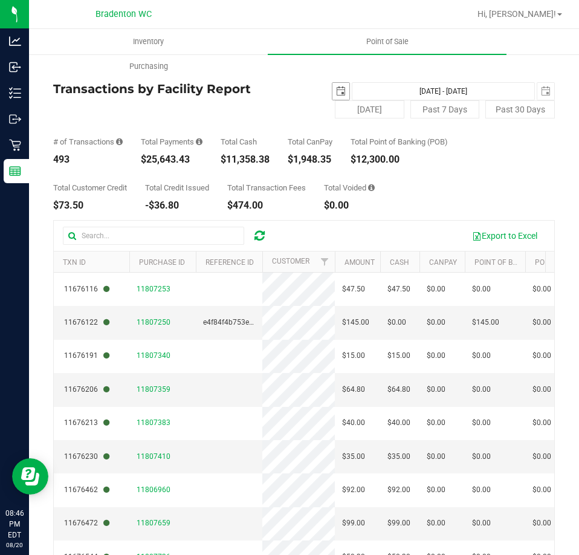
click at [336, 87] on span "select" at bounding box center [341, 91] width 10 height 10
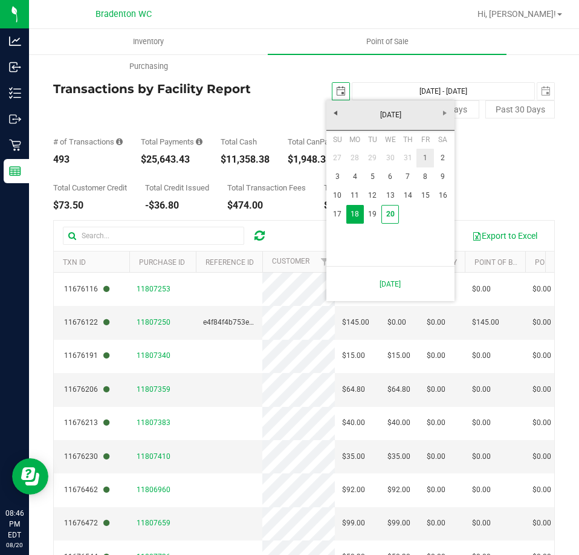
click at [423, 156] on link "1" at bounding box center [426, 158] width 18 height 19
type input "[DATE]"
type input "[DATE] - [DATE]"
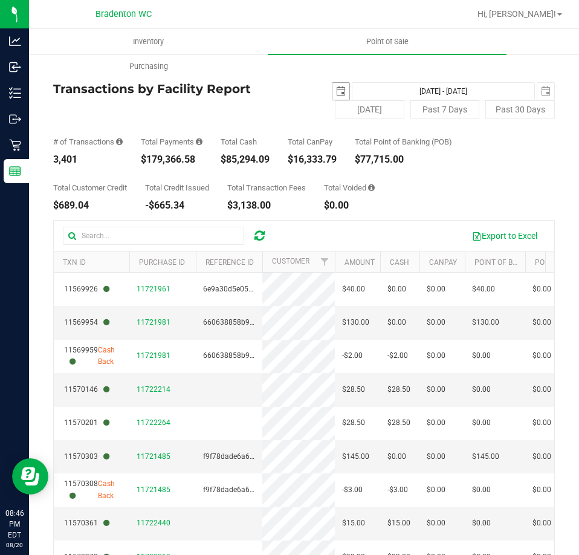
click at [336, 91] on span "select" at bounding box center [341, 91] width 10 height 10
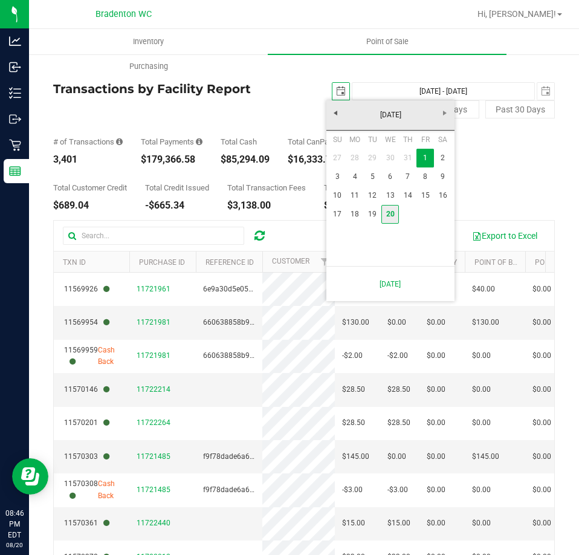
click at [388, 213] on link "20" at bounding box center [391, 214] width 18 height 19
type input "[DATE]"
type input "[DATE] - [DATE]"
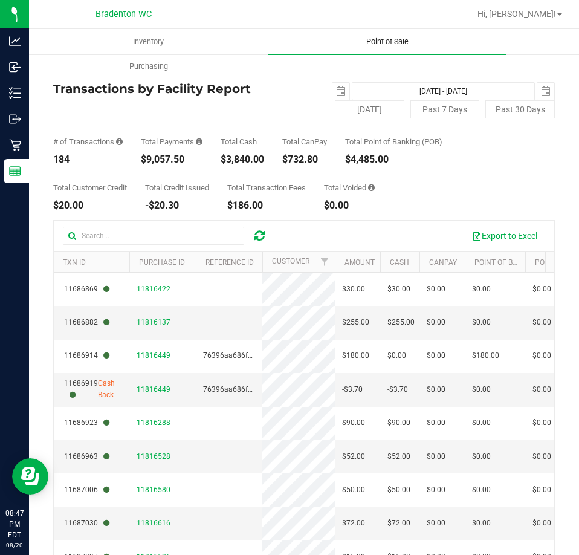
click at [350, 42] on span "Point of Sale" at bounding box center [387, 41] width 75 height 11
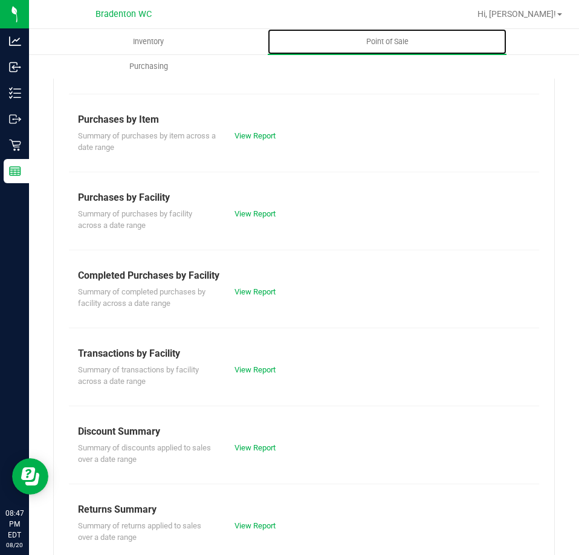
scroll to position [163, 0]
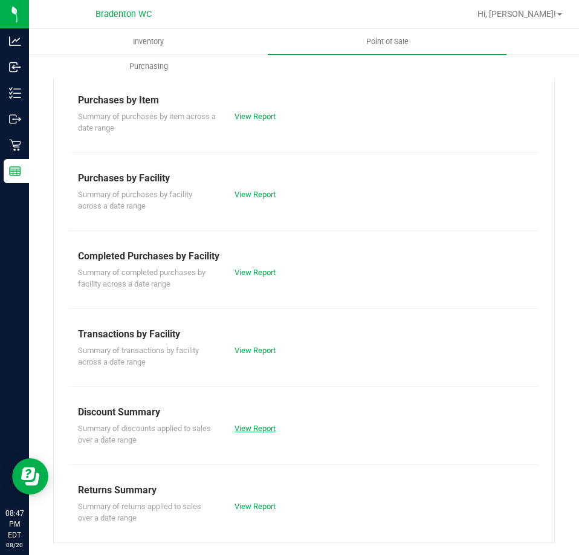
click at [252, 424] on link "View Report" at bounding box center [255, 428] width 41 height 9
